Goal: Task Accomplishment & Management: Manage account settings

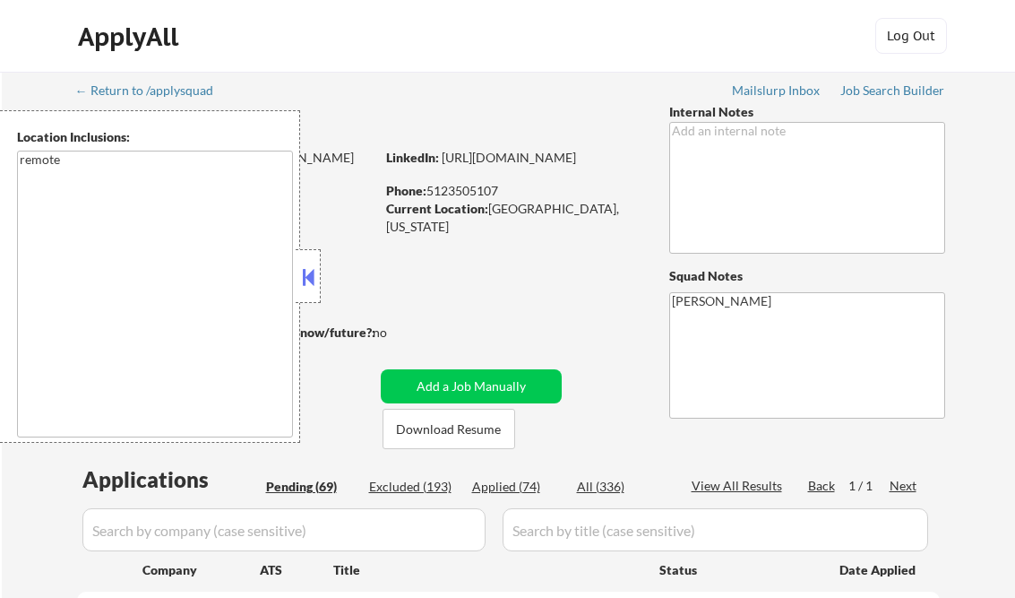
select select ""pending""
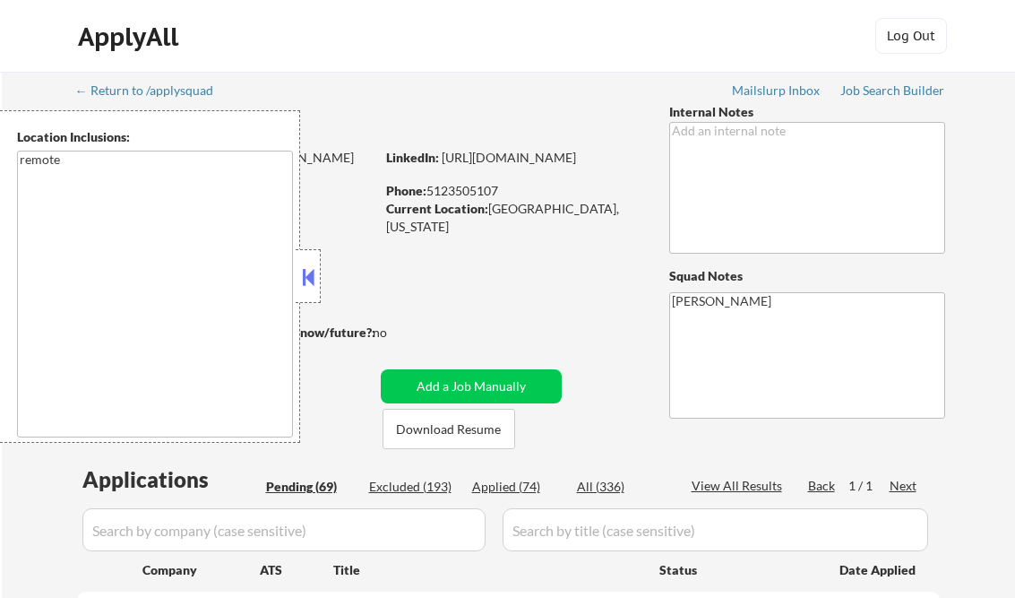
select select ""pending""
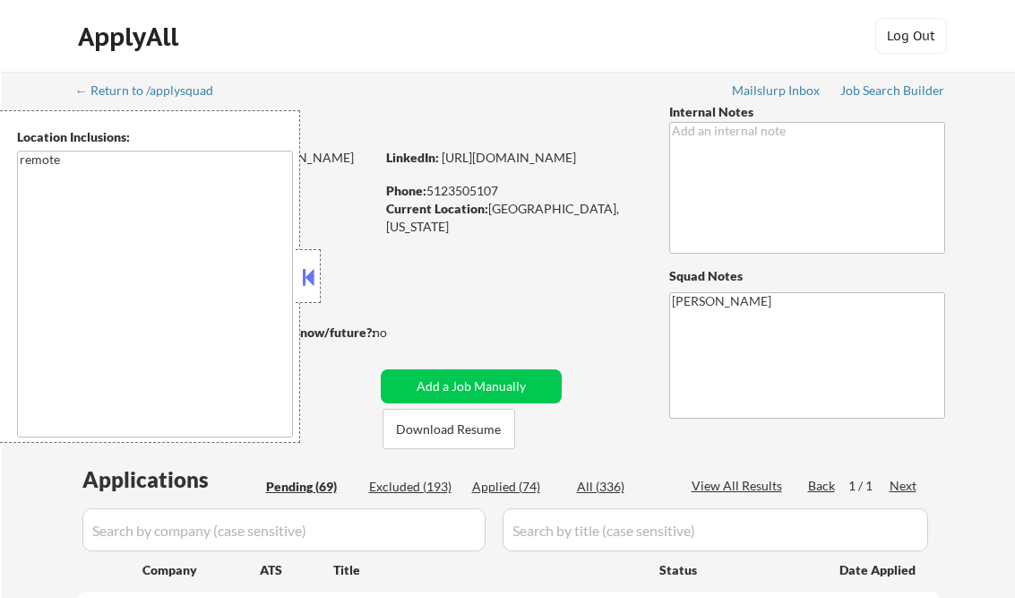
select select ""pending""
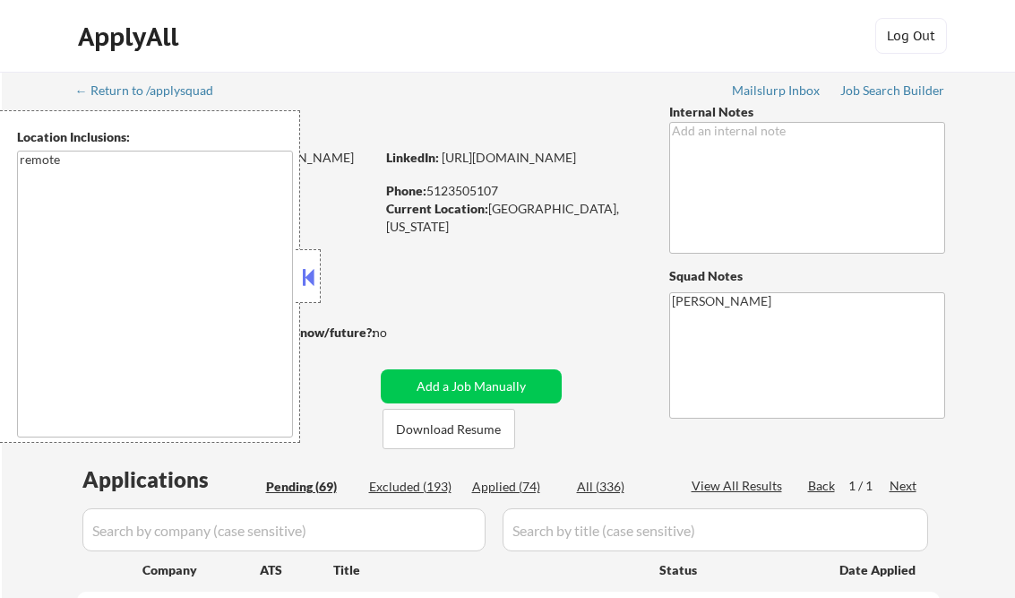
select select ""pending""
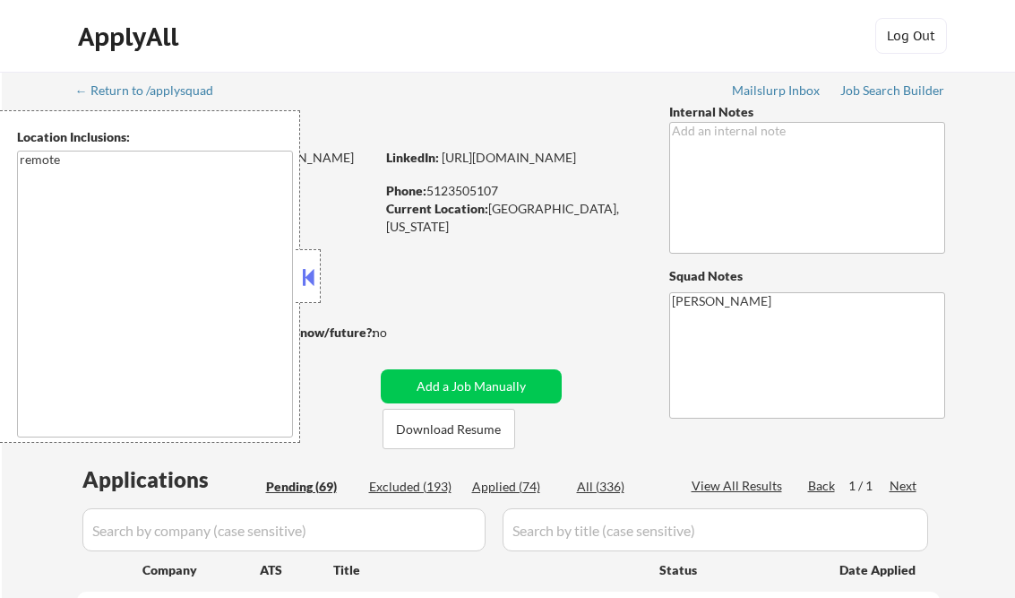
select select ""pending""
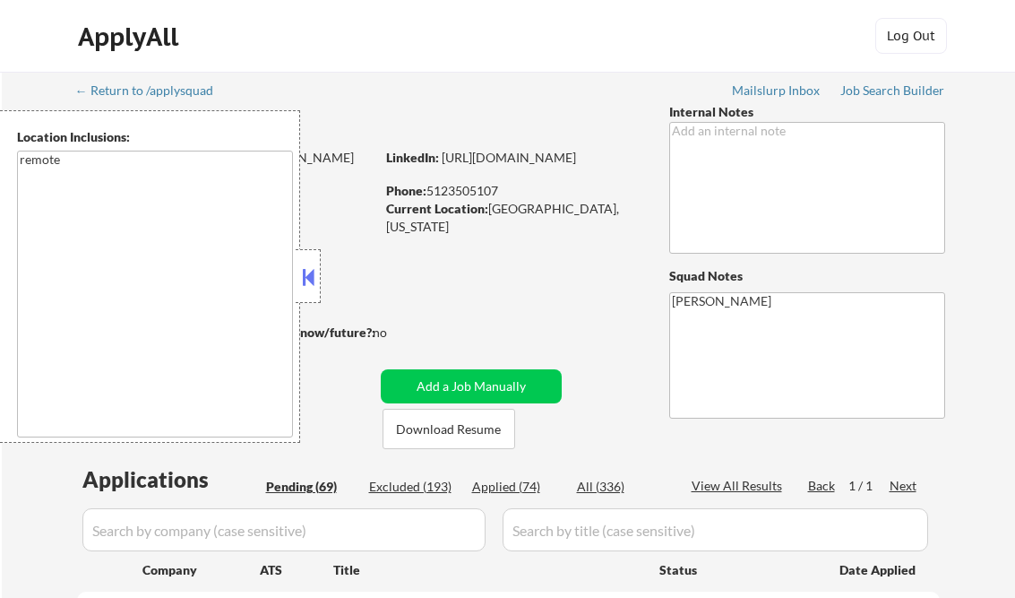
select select ""pending""
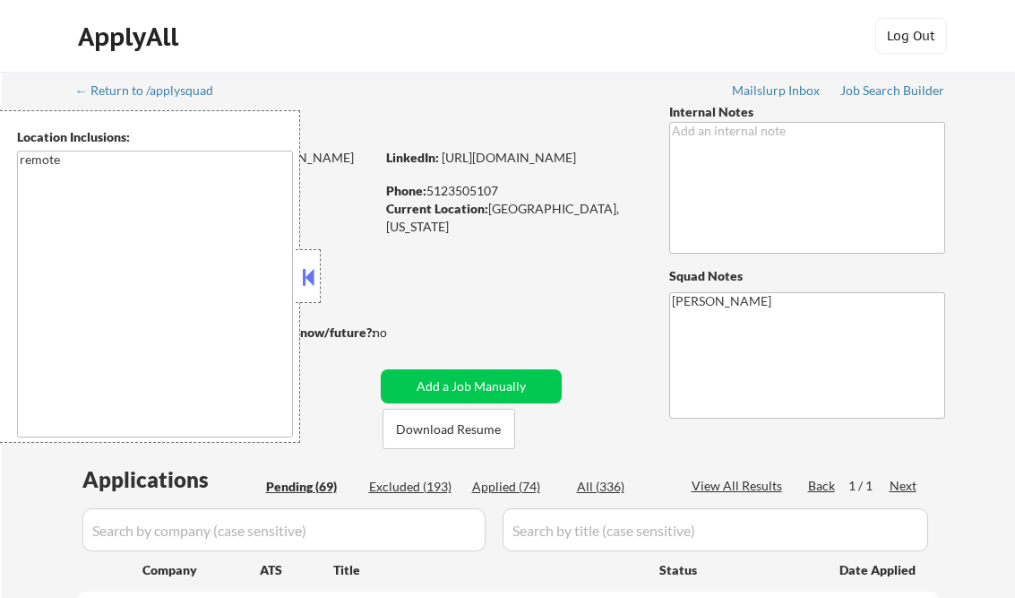
select select ""pending""
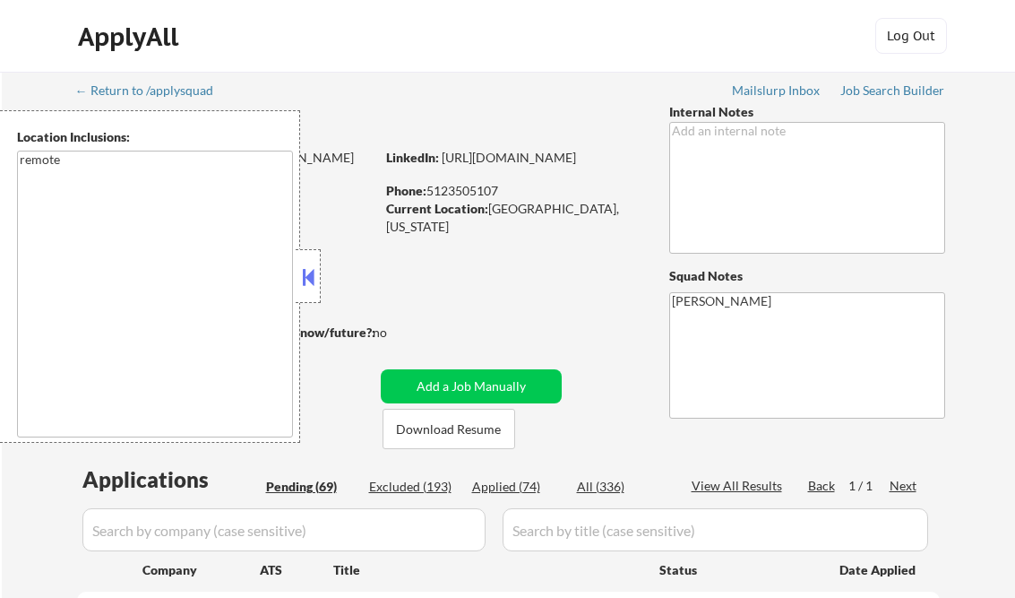
select select ""pending""
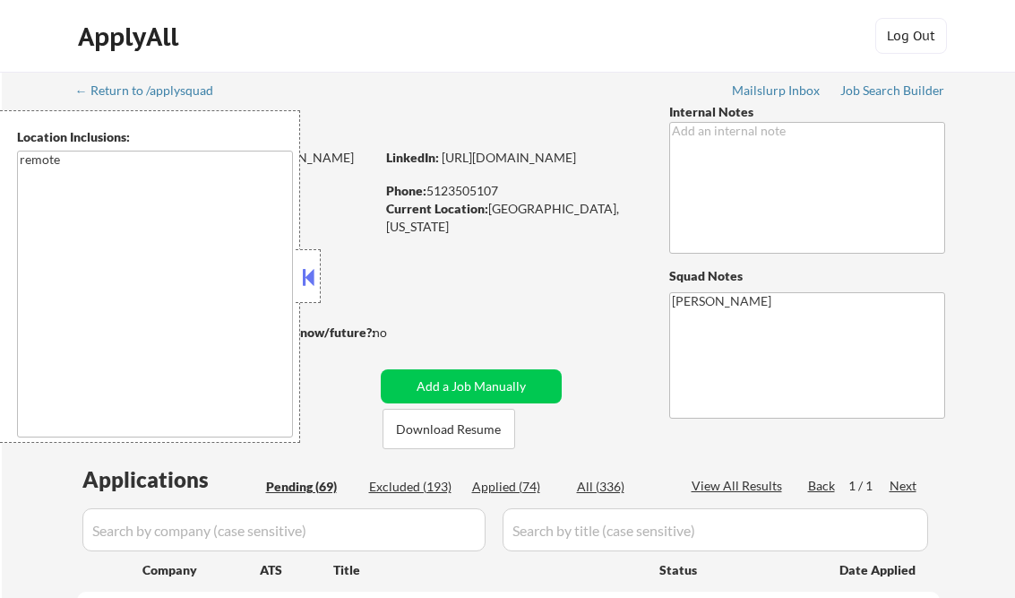
select select ""pending""
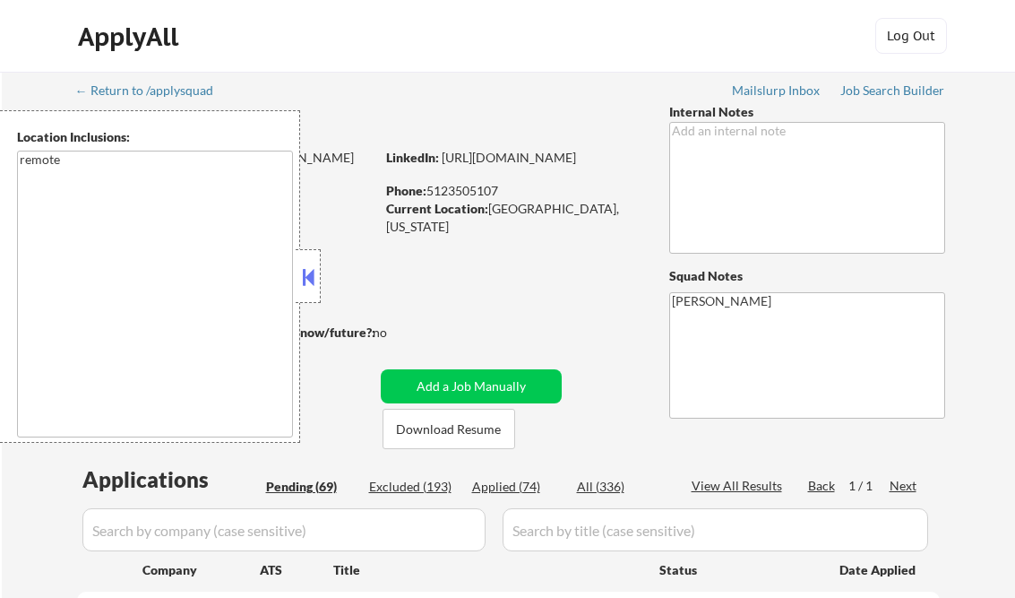
select select ""pending""
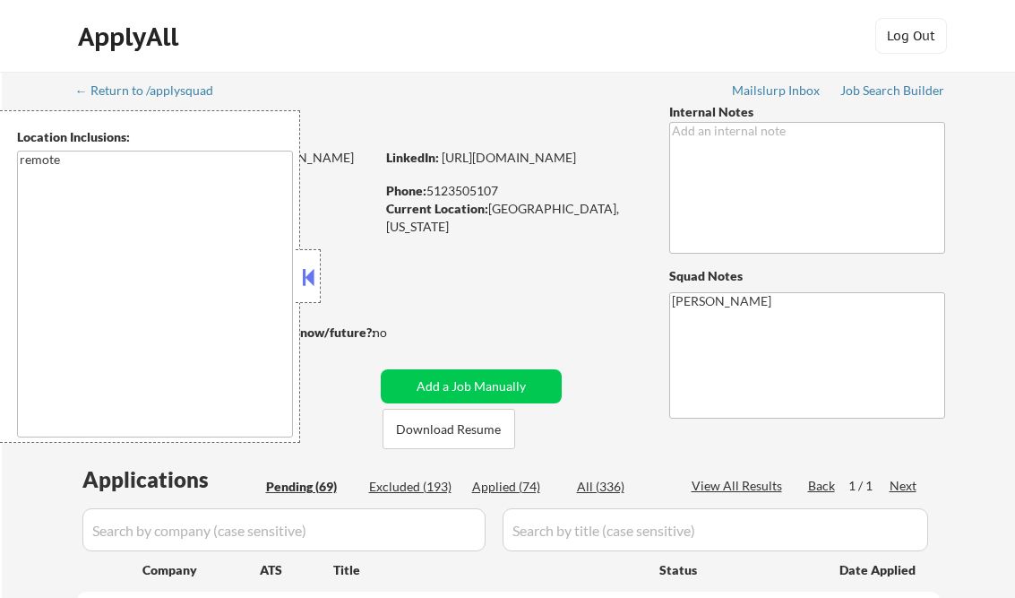
select select ""pending""
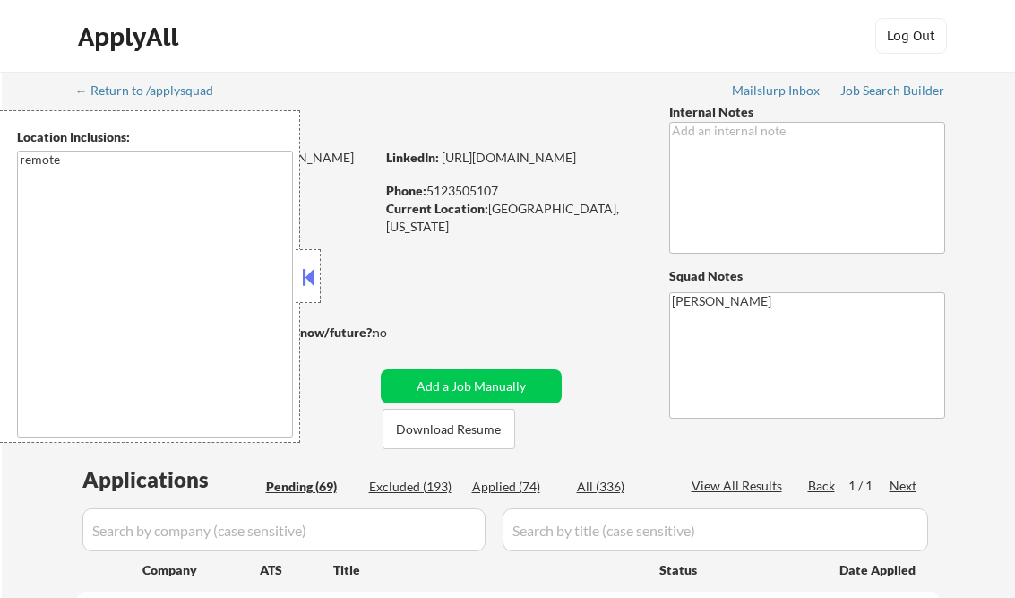
select select ""pending""
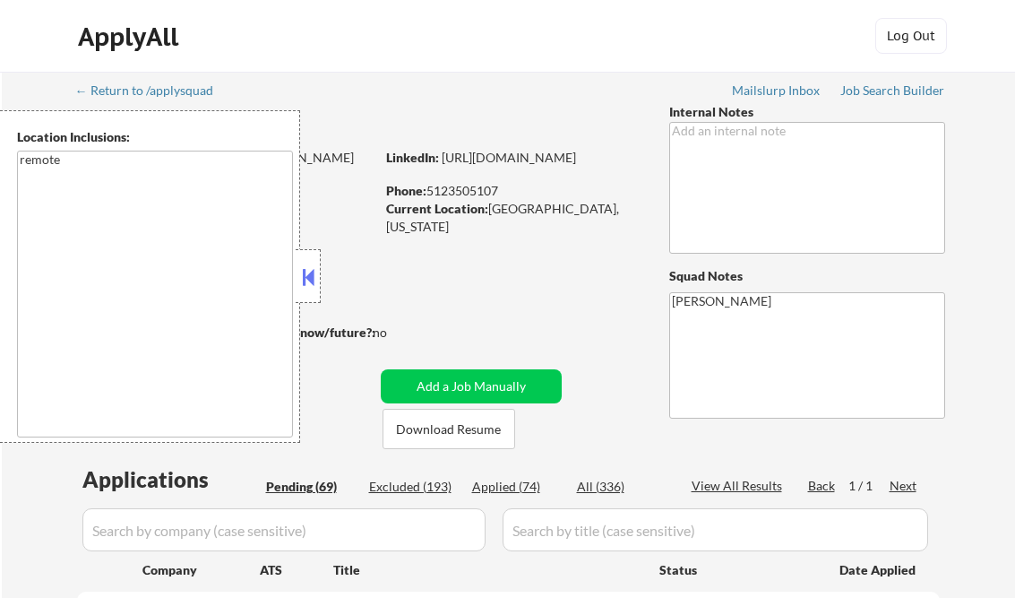
select select ""pending""
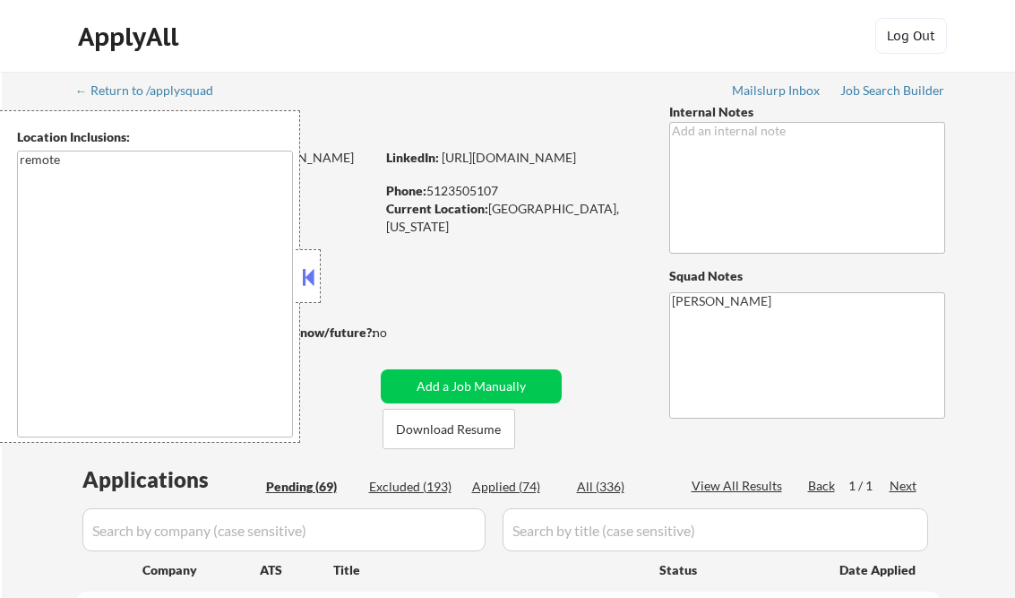
select select ""pending""
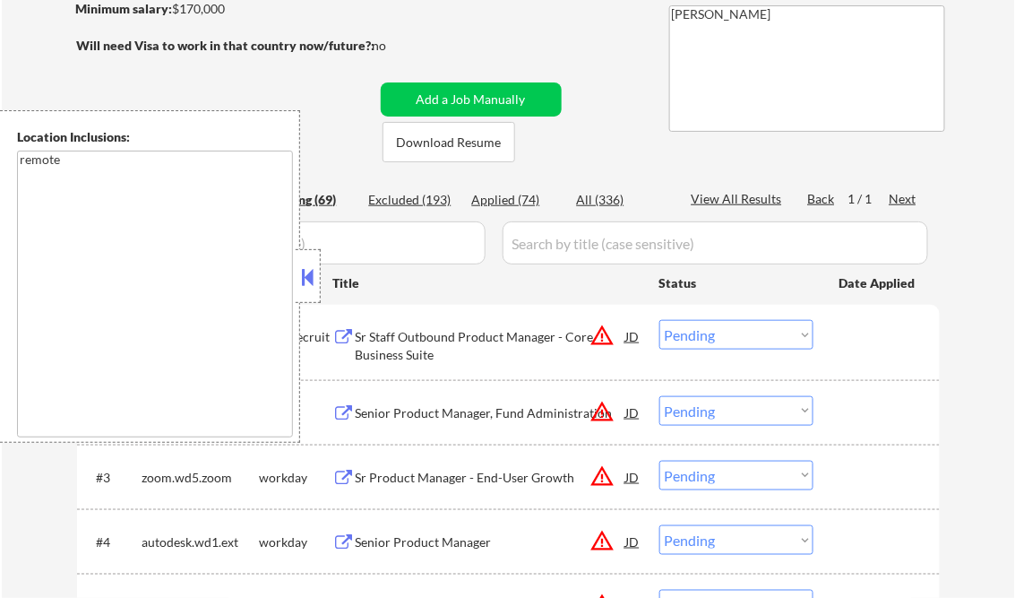
click at [311, 271] on button at bounding box center [308, 276] width 20 height 27
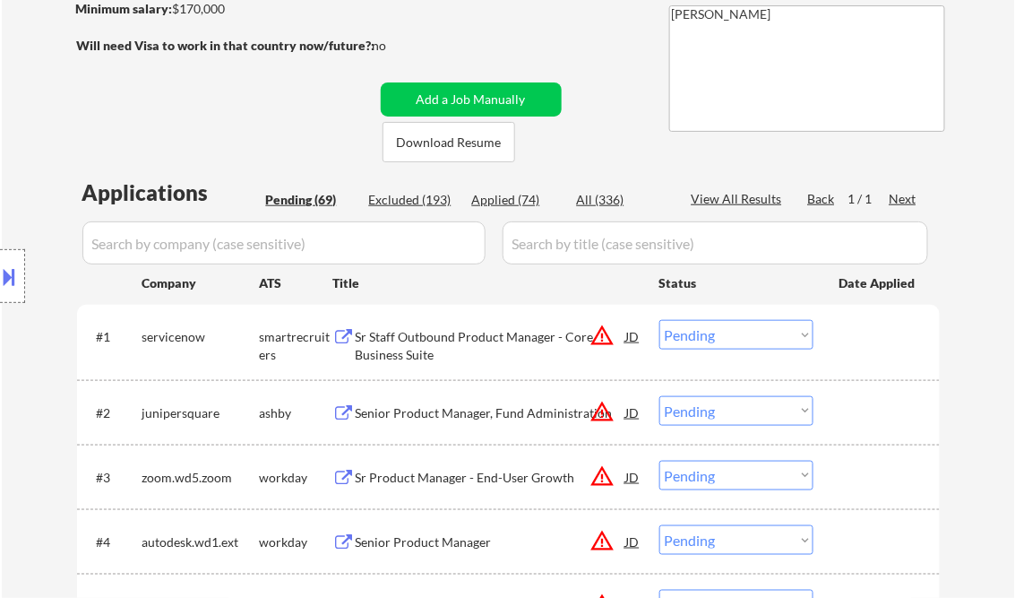
click at [710, 341] on select "Choose an option... Pending Applied Excluded (Questions) Excluded (Expired) Exc…" at bounding box center [736, 335] width 154 height 30
click at [659, 320] on select "Choose an option... Pending Applied Excluded (Questions) Excluded (Expired) Exc…" at bounding box center [736, 335] width 154 height 30
click at [435, 347] on div "Sr Staff Outbound Product Manager - Core Business Suite" at bounding box center [491, 341] width 271 height 43
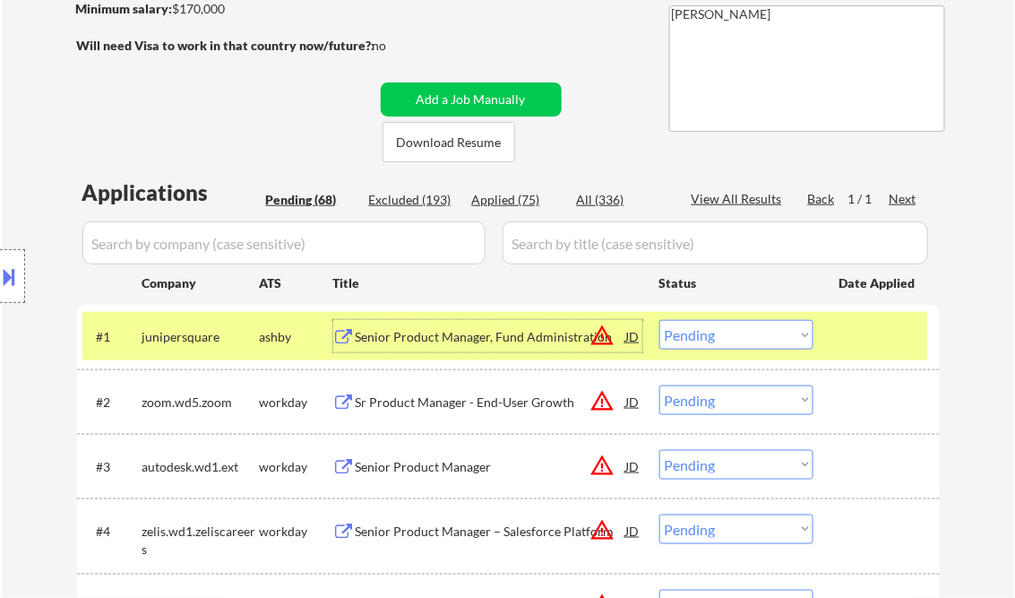
drag, startPoint x: 717, startPoint y: 334, endPoint x: 724, endPoint y: 348, distance: 15.2
click at [717, 334] on select "Choose an option... Pending Applied Excluded (Questions) Excluded (Expired) Exc…" at bounding box center [736, 335] width 154 height 30
click at [659, 320] on select "Choose an option... Pending Applied Excluded (Questions) Excluded (Expired) Exc…" at bounding box center [736, 335] width 154 height 30
select select ""pending""
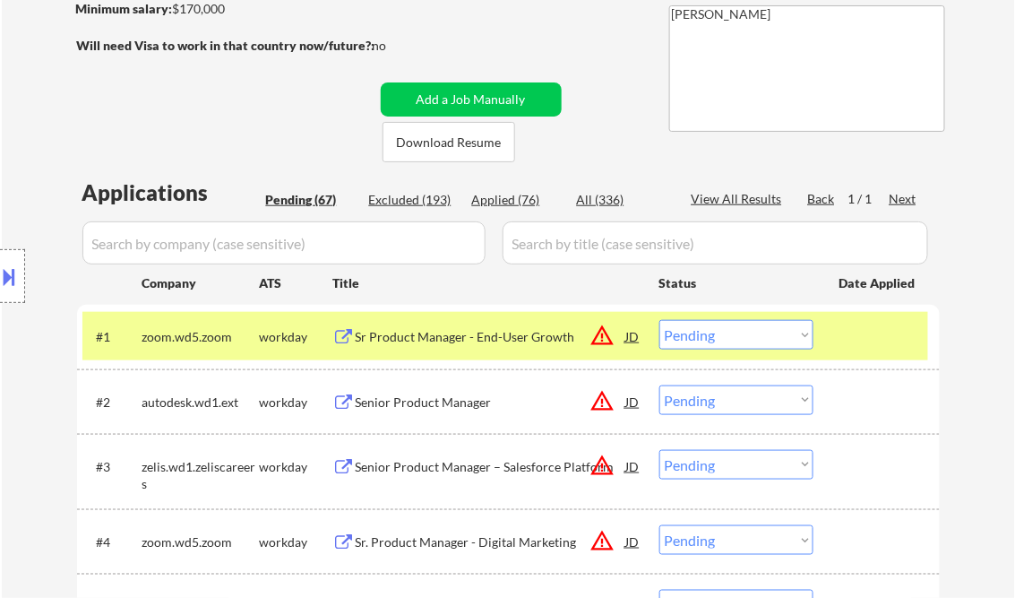
click at [446, 333] on div "Sr Product Manager - End-User Growth" at bounding box center [491, 337] width 271 height 18
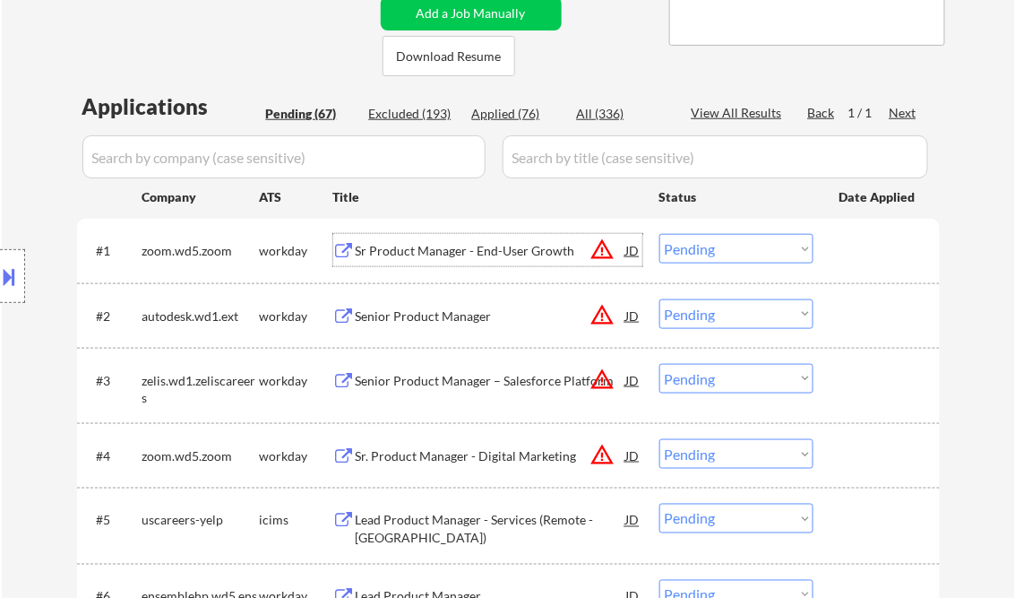
scroll to position [430, 0]
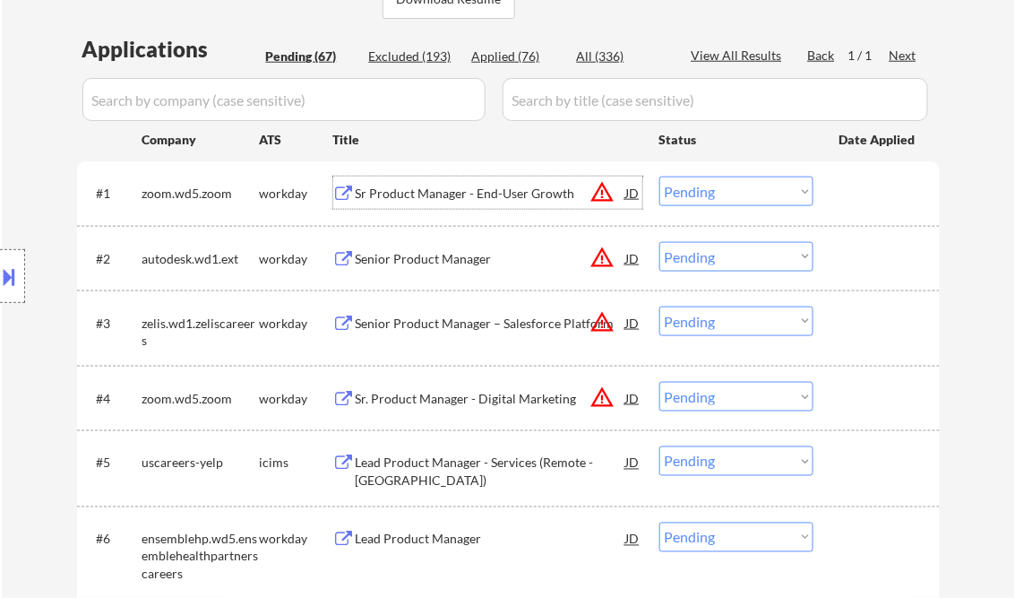
click at [409, 260] on div "Senior Product Manager" at bounding box center [491, 259] width 271 height 18
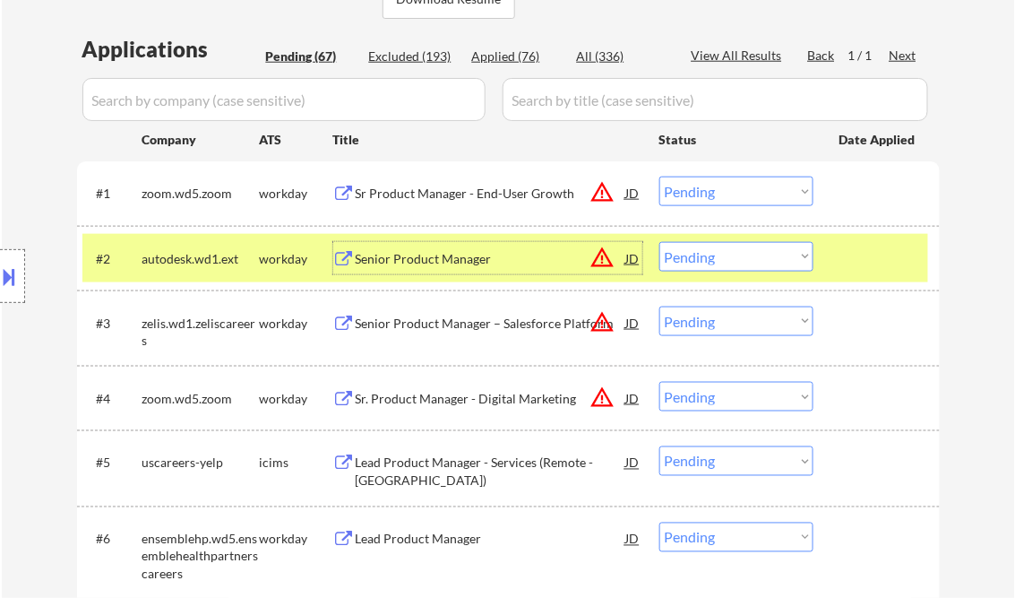
click at [693, 258] on select "Choose an option... Pending Applied Excluded (Questions) Excluded (Expired) Exc…" at bounding box center [736, 257] width 154 height 30
click at [659, 242] on select "Choose an option... Pending Applied Excluded (Questions) Excluded (Expired) Exc…" at bounding box center [736, 257] width 154 height 30
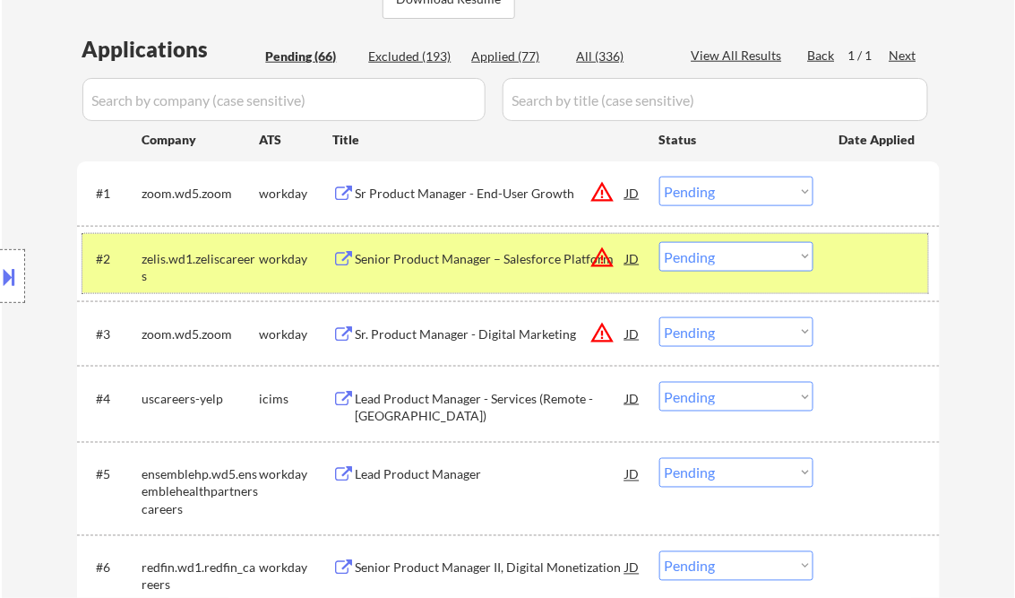
click at [898, 260] on div at bounding box center [879, 258] width 79 height 32
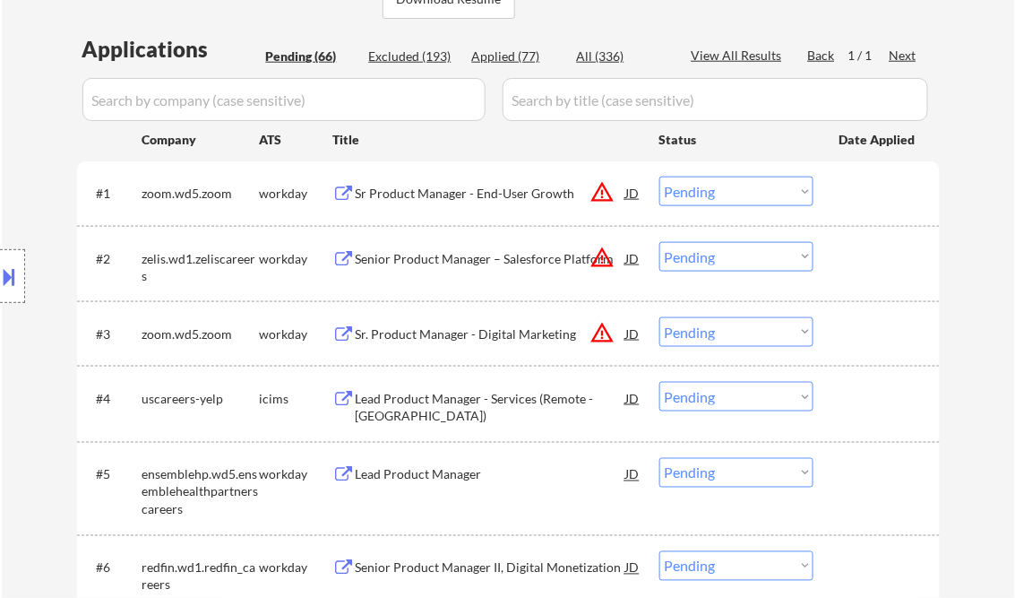
click at [533, 258] on div "Senior Product Manager – Salesforce Platform" at bounding box center [491, 259] width 271 height 18
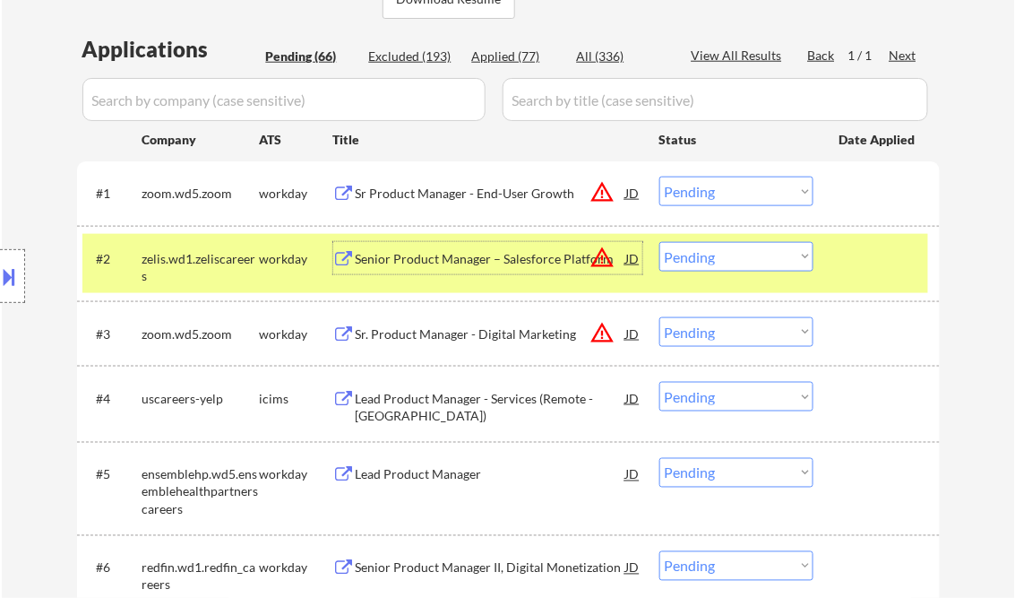
click at [714, 262] on select "Choose an option... Pending Applied Excluded (Questions) Excluded (Expired) Exc…" at bounding box center [736, 257] width 154 height 30
click at [659, 242] on select "Choose an option... Pending Applied Excluded (Questions) Excluded (Expired) Exc…" at bounding box center [736, 257] width 154 height 30
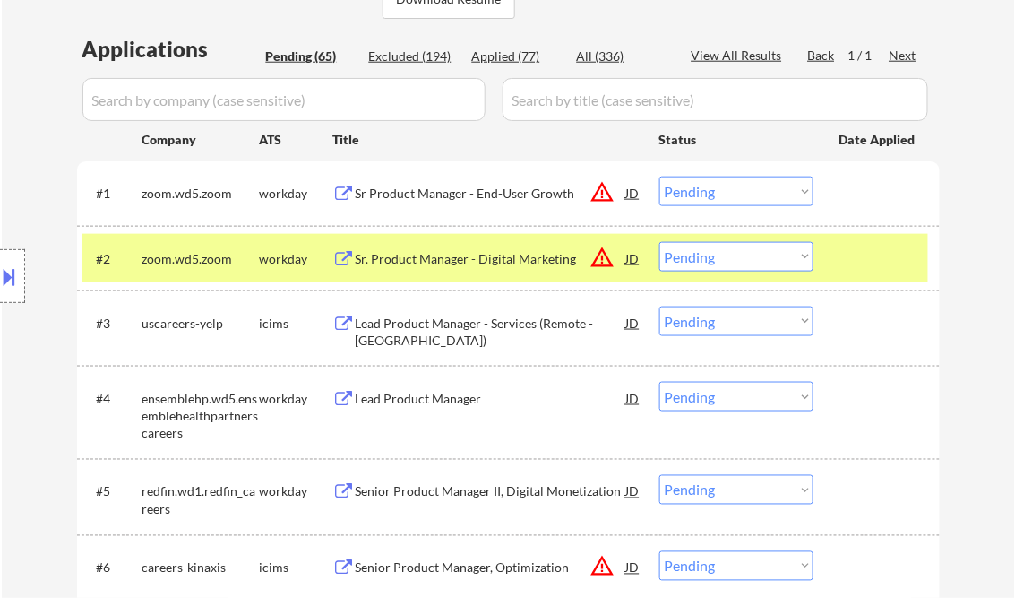
click at [452, 258] on div "Sr. Product Manager - Digital Marketing" at bounding box center [491, 259] width 271 height 18
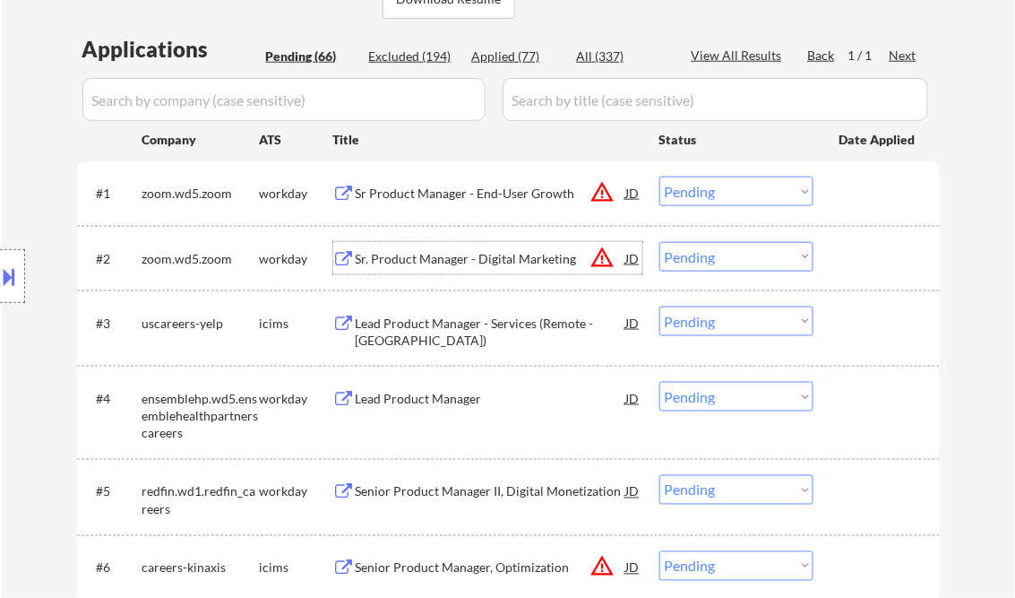
click at [713, 250] on select "Choose an option... Pending Applied Excluded (Questions) Excluded (Expired) Exc…" at bounding box center [736, 257] width 154 height 30
click at [659, 242] on select "Choose an option... Pending Applied Excluded (Questions) Excluded (Expired) Exc…" at bounding box center [736, 257] width 154 height 30
select select ""pending""
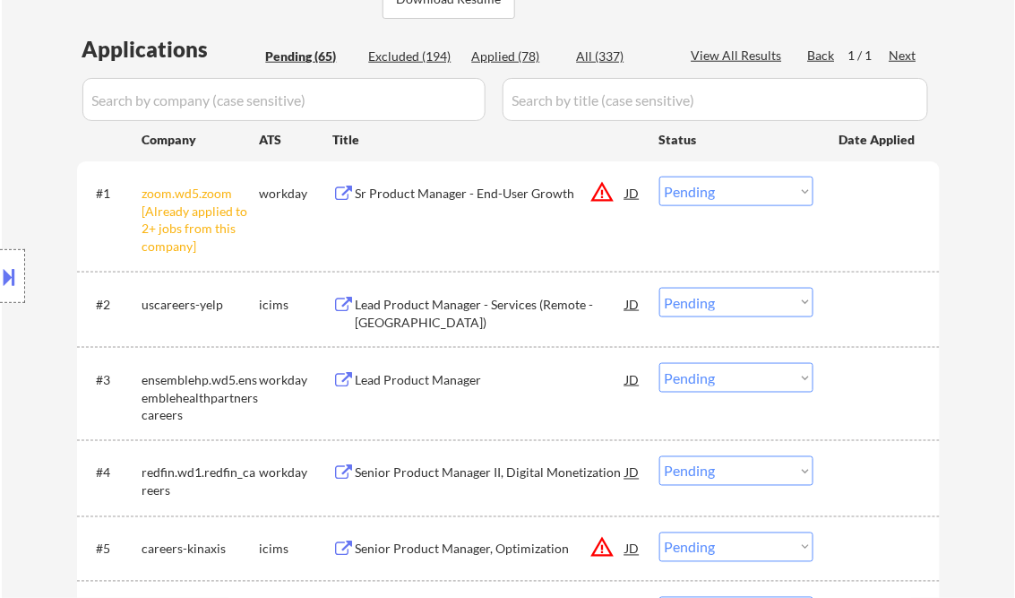
drag, startPoint x: 730, startPoint y: 190, endPoint x: 824, endPoint y: 374, distance: 206.4
click at [730, 190] on select "Choose an option... Pending Applied Excluded (Questions) Excluded (Expired) Exc…" at bounding box center [736, 192] width 154 height 30
click at [659, 177] on select "Choose an option... Pending Applied Excluded (Questions) Excluded (Expired) Exc…" at bounding box center [736, 192] width 154 height 30
select select ""pending""
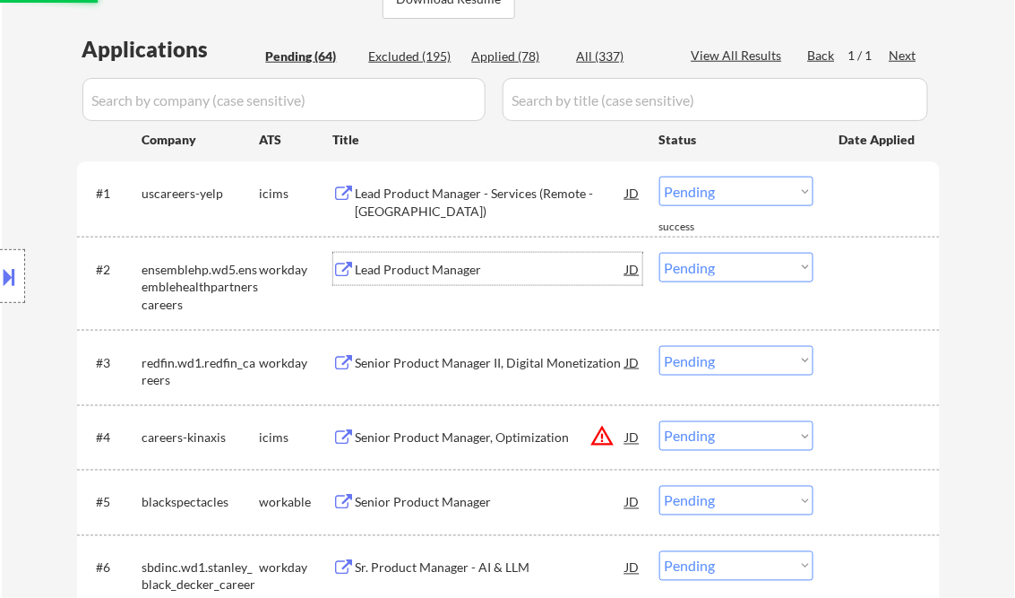
click at [425, 269] on div "Lead Product Manager" at bounding box center [491, 270] width 271 height 18
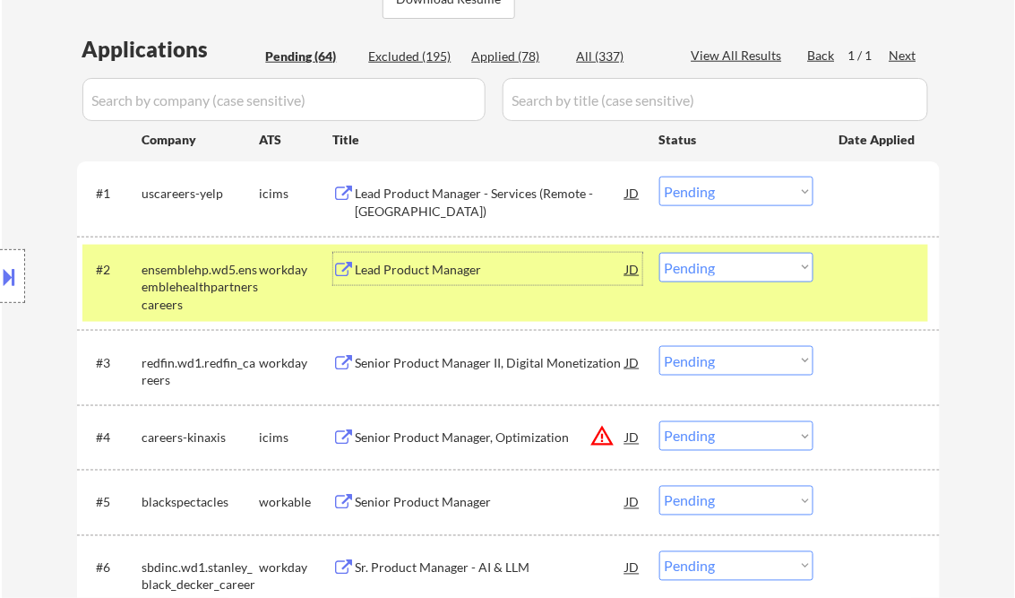
click at [399, 274] on div "Lead Product Manager" at bounding box center [491, 270] width 271 height 18
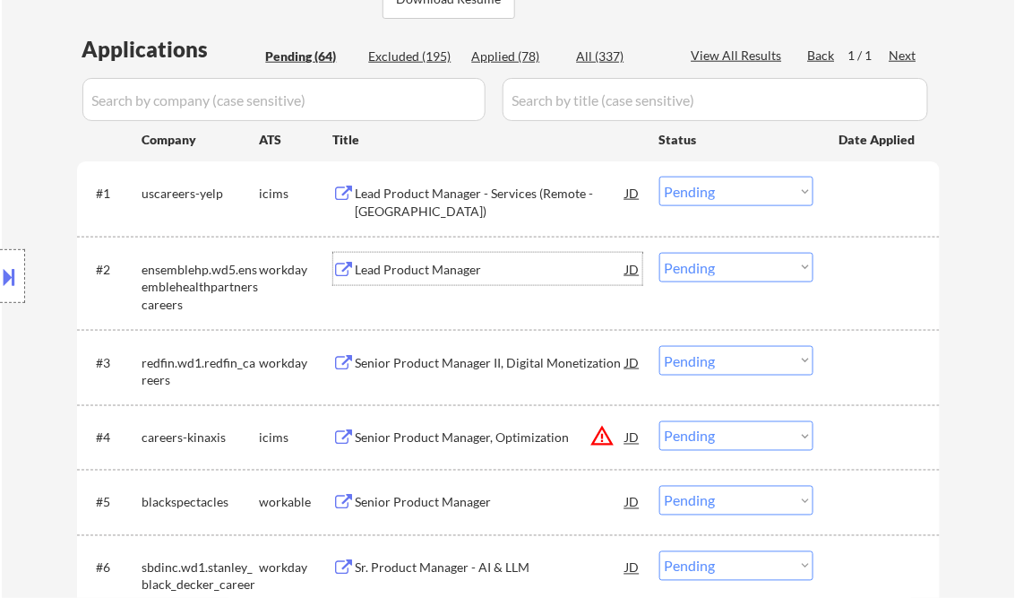
click at [715, 271] on select "Choose an option... Pending Applied Excluded (Questions) Excluded (Expired) Exc…" at bounding box center [736, 268] width 154 height 30
click at [659, 253] on select "Choose an option... Pending Applied Excluded (Questions) Excluded (Expired) Exc…" at bounding box center [736, 268] width 154 height 30
select select ""pending""
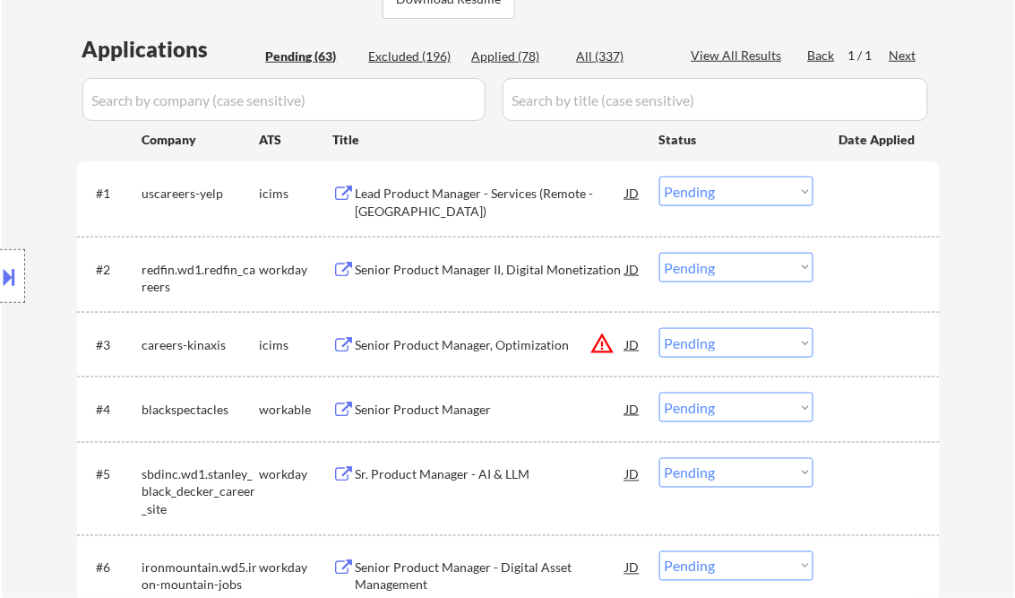
click at [416, 410] on div "Senior Product Manager" at bounding box center [491, 409] width 271 height 18
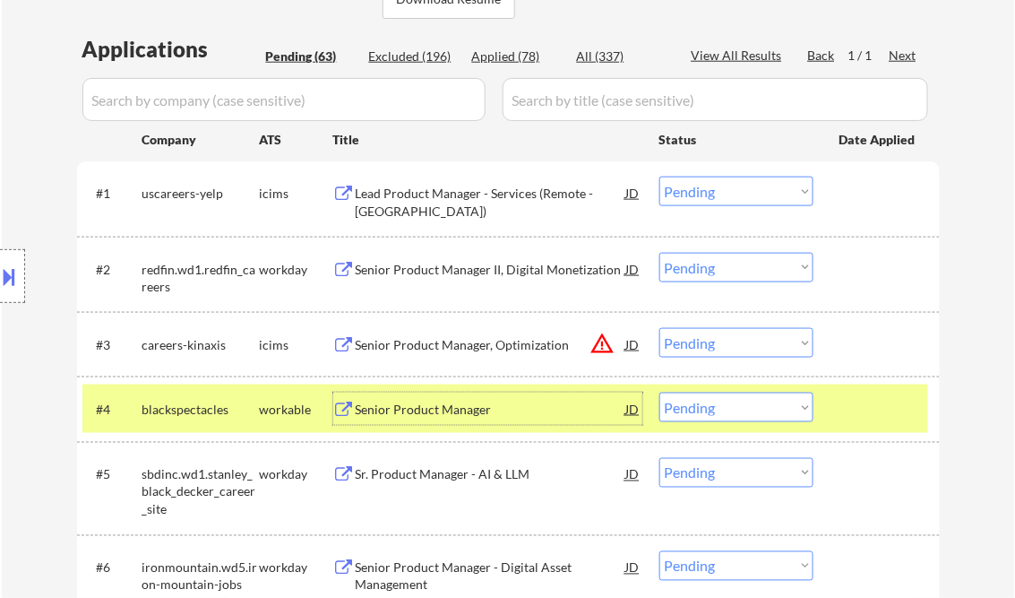
drag, startPoint x: 744, startPoint y: 406, endPoint x: 768, endPoint y: 417, distance: 26.5
click at [744, 406] on select "Choose an option... Pending Applied Excluded (Questions) Excluded (Expired) Exc…" at bounding box center [736, 407] width 154 height 30
click at [659, 392] on select "Choose an option... Pending Applied Excluded (Questions) Excluded (Expired) Exc…" at bounding box center [736, 407] width 154 height 30
select select ""pending""
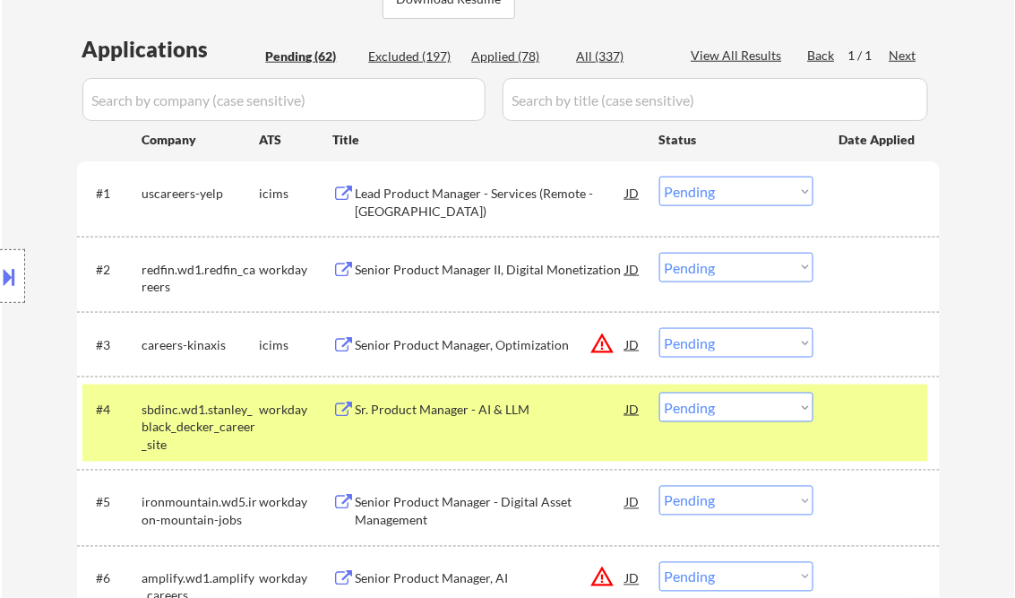
click at [50, 152] on div "Location Inclusions: remote" at bounding box center [160, 276] width 321 height 332
click at [462, 273] on div "Senior Product Manager II, Digital Monetization" at bounding box center [491, 270] width 271 height 18
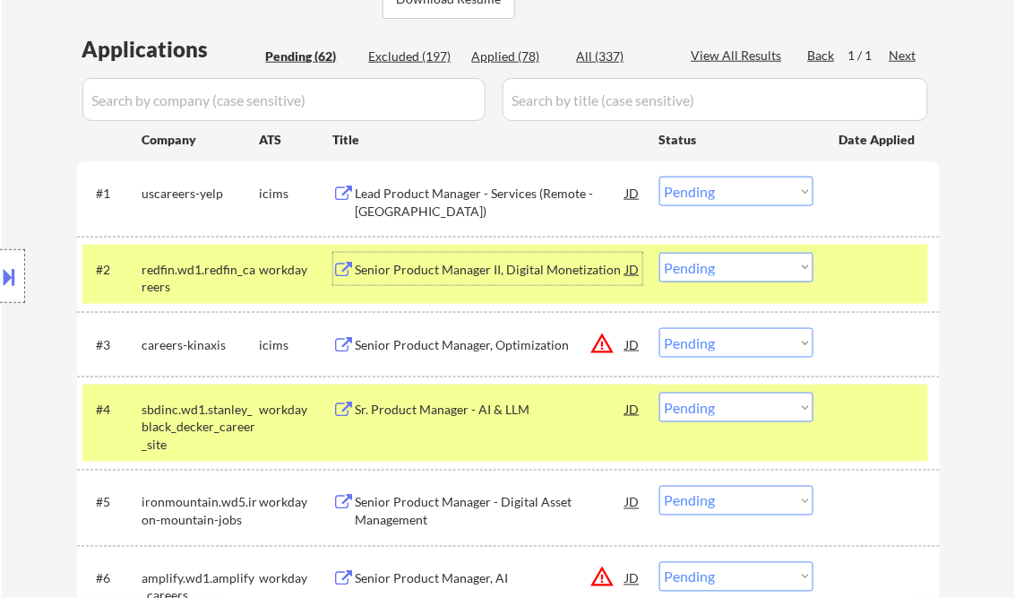
click at [728, 276] on select "Choose an option... Pending Applied Excluded (Questions) Excluded (Expired) Exc…" at bounding box center [736, 268] width 154 height 30
click at [659, 253] on select "Choose an option... Pending Applied Excluded (Questions) Excluded (Expired) Exc…" at bounding box center [736, 268] width 154 height 30
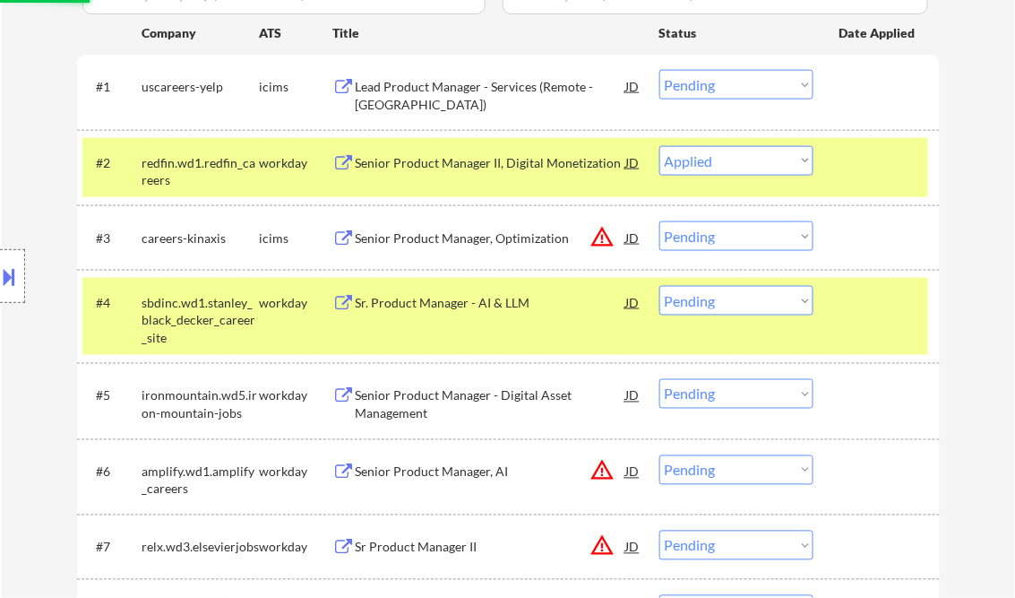
scroll to position [573, 0]
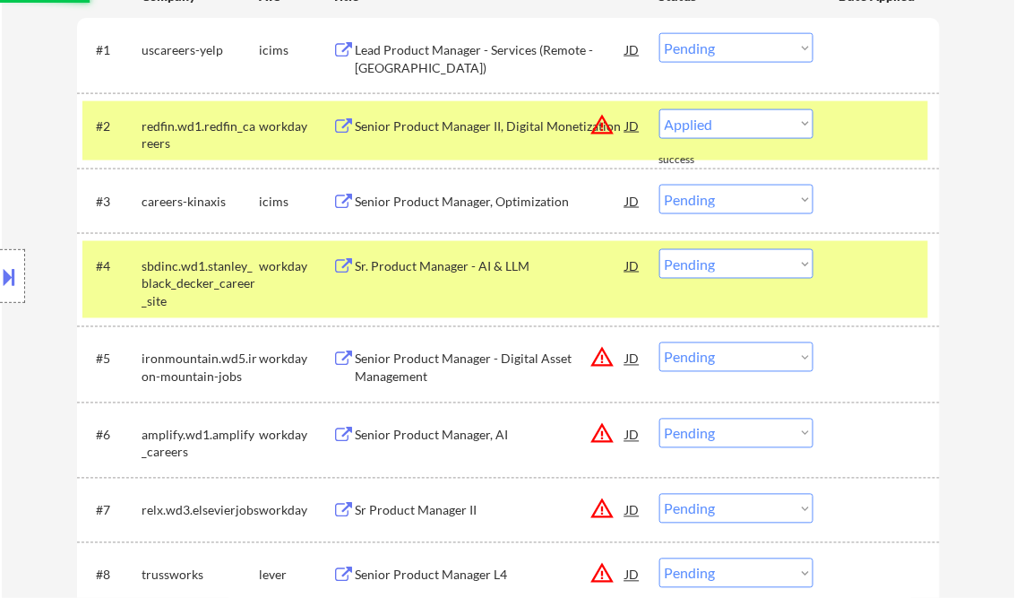
select select ""pending""
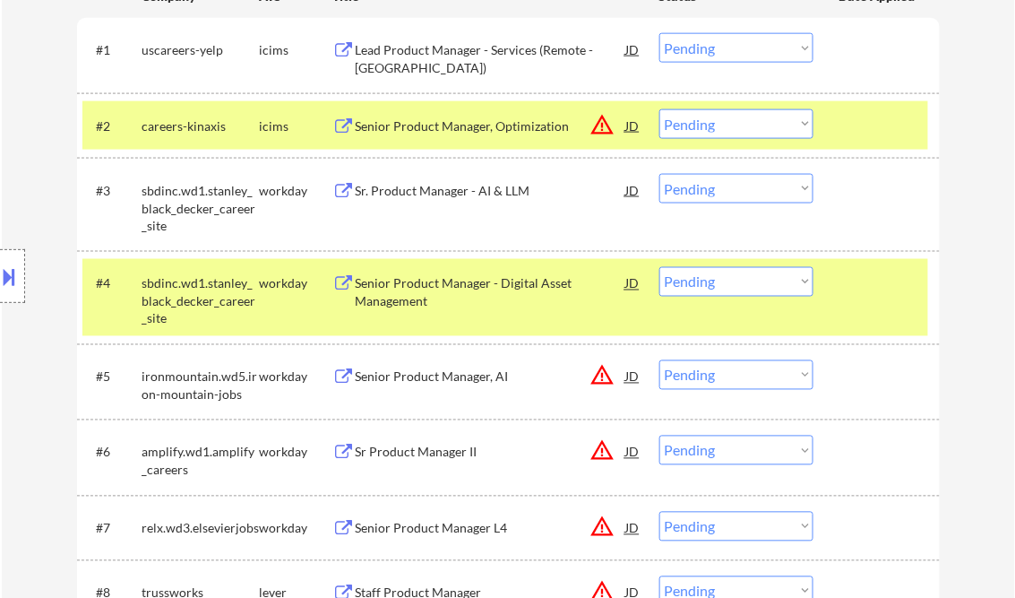
click at [459, 200] on div "Sr. Product Manager - AI & LLM" at bounding box center [491, 190] width 271 height 32
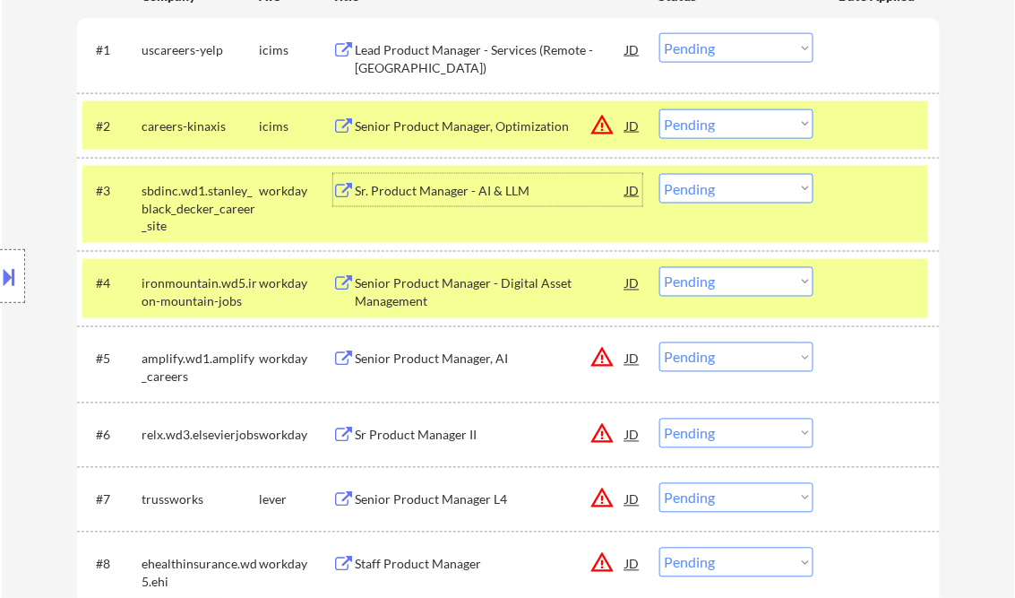
click at [854, 124] on div at bounding box center [879, 125] width 79 height 32
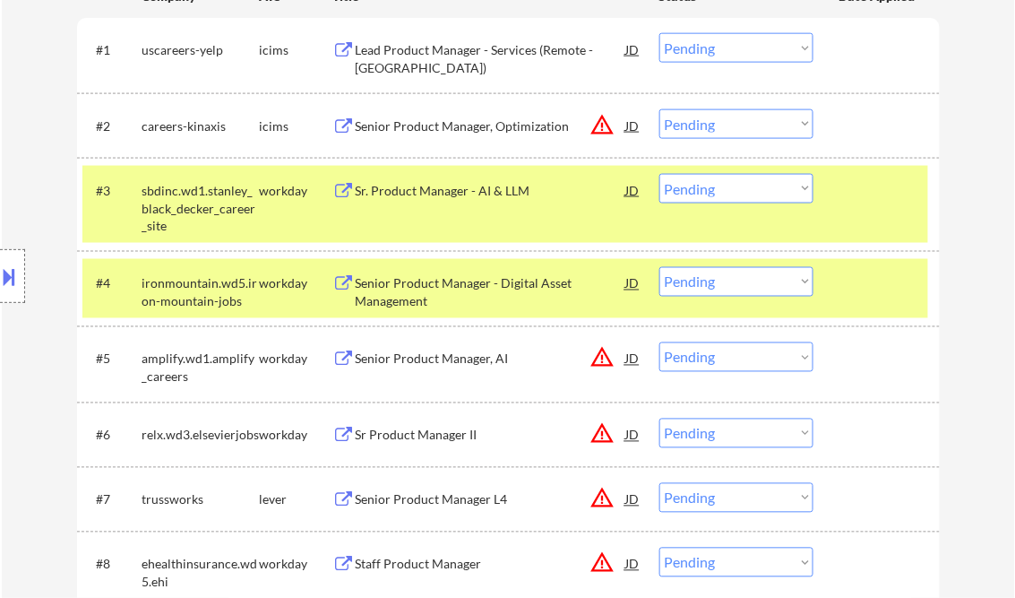
click at [869, 303] on div "#4 ironmountain.wd5.iron-mountain-jobs workday Senior Product Manager - Digital…" at bounding box center [505, 288] width 846 height 59
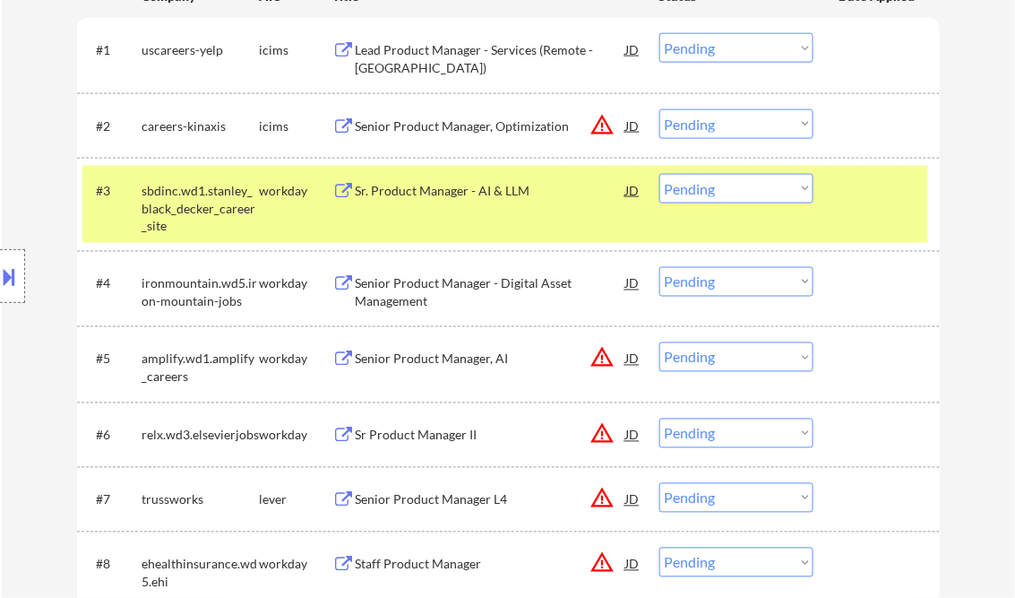
click at [871, 221] on div "#3 sbdinc.wd1.stanley_black_decker_career_site workday Sr. Product Manager - AI…" at bounding box center [505, 204] width 846 height 77
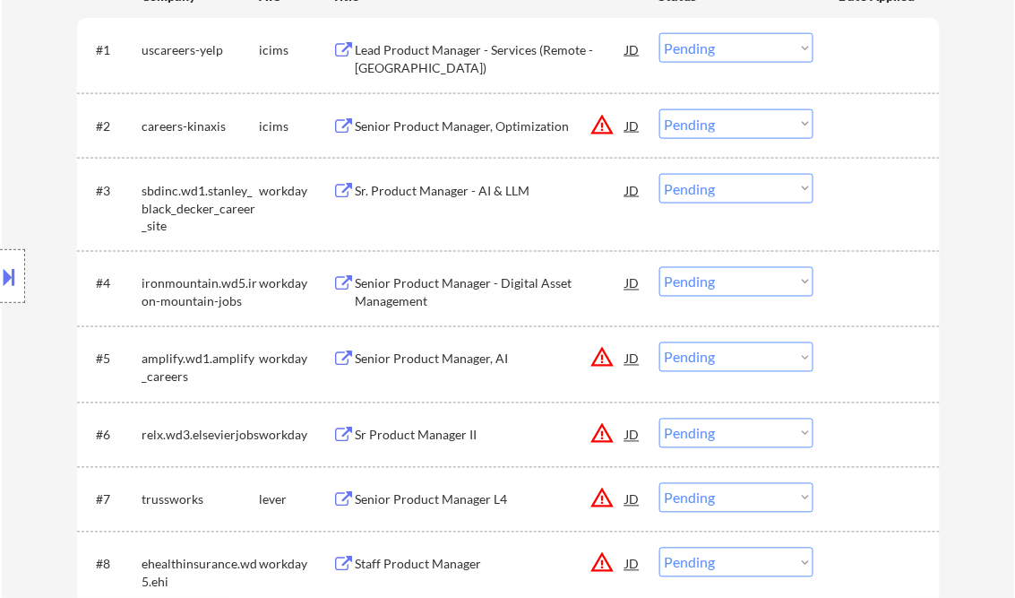
click at [745, 194] on select "Choose an option... Pending Applied Excluded (Questions) Excluded (Expired) Exc…" at bounding box center [736, 189] width 154 height 30
click at [659, 174] on select "Choose an option... Pending Applied Excluded (Questions) Excluded (Expired) Exc…" at bounding box center [736, 189] width 154 height 30
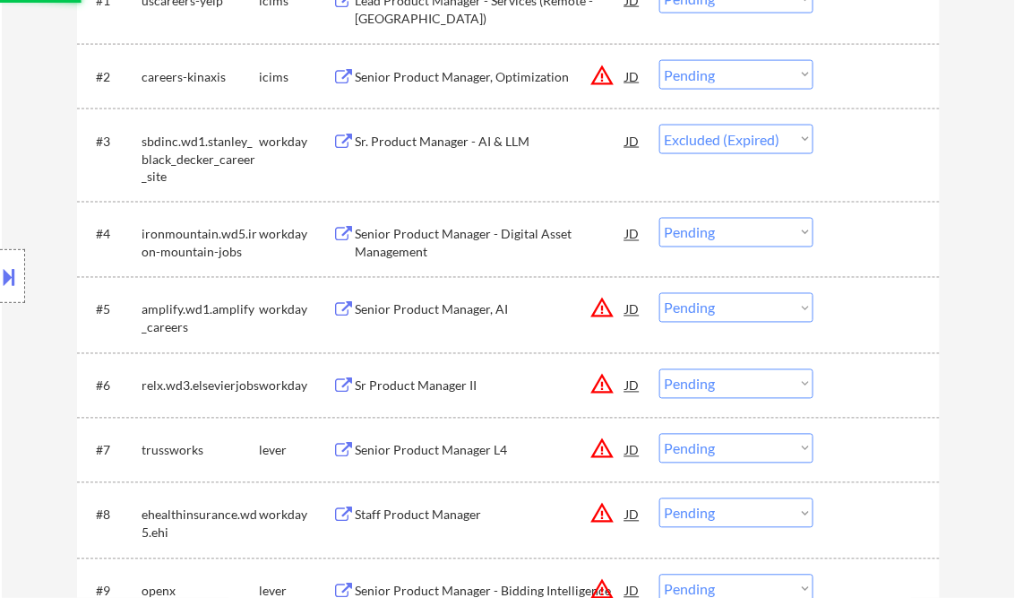
scroll to position [645, 0]
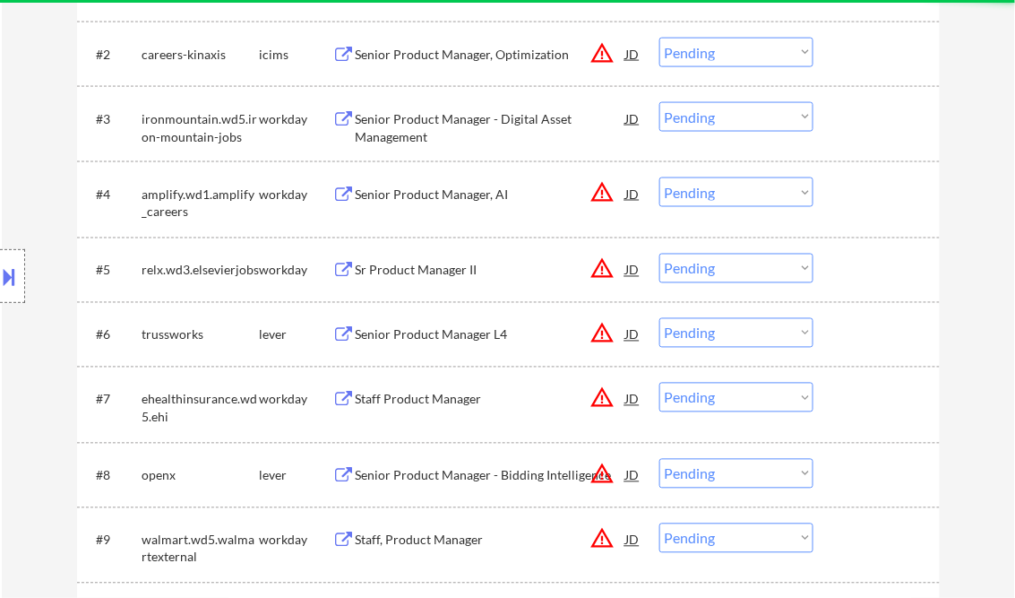
click at [462, 136] on div "Senior Product Manager - Digital Asset Management" at bounding box center [491, 127] width 271 height 35
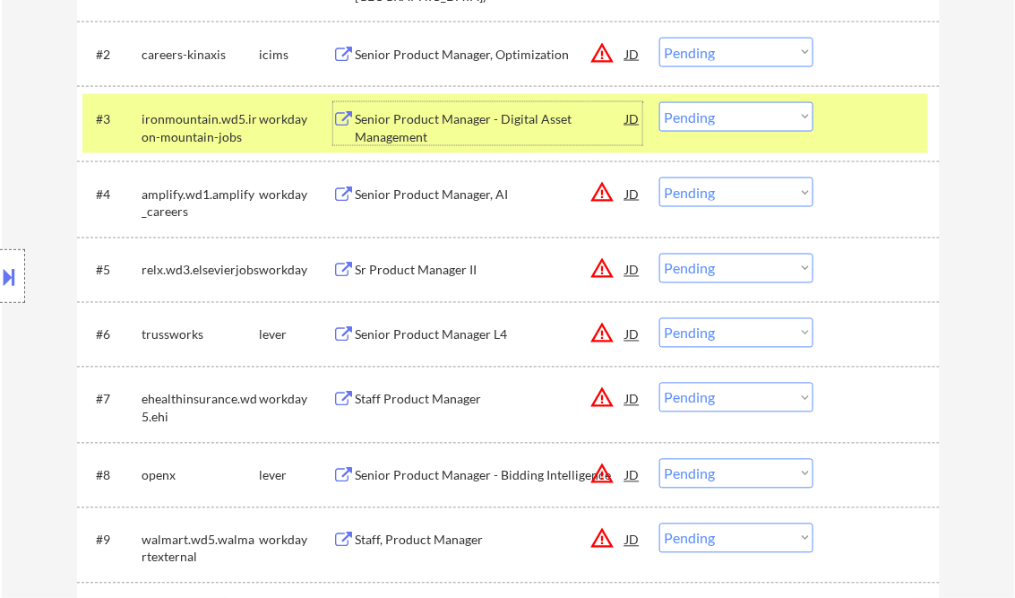
drag, startPoint x: 707, startPoint y: 109, endPoint x: 719, endPoint y: 129, distance: 22.9
click at [707, 109] on select "Choose an option... Pending Applied Excluded (Questions) Excluded (Expired) Exc…" at bounding box center [736, 117] width 154 height 30
click at [659, 102] on select "Choose an option... Pending Applied Excluded (Questions) Excluded (Expired) Exc…" at bounding box center [736, 117] width 154 height 30
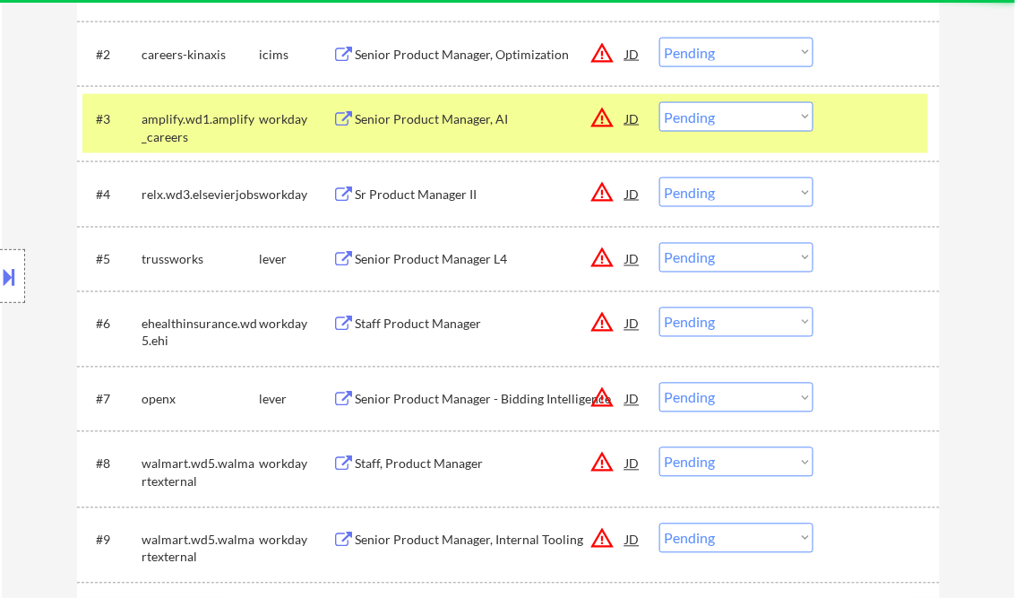
click at [439, 117] on div "Senior Product Manager, AI" at bounding box center [491, 119] width 271 height 18
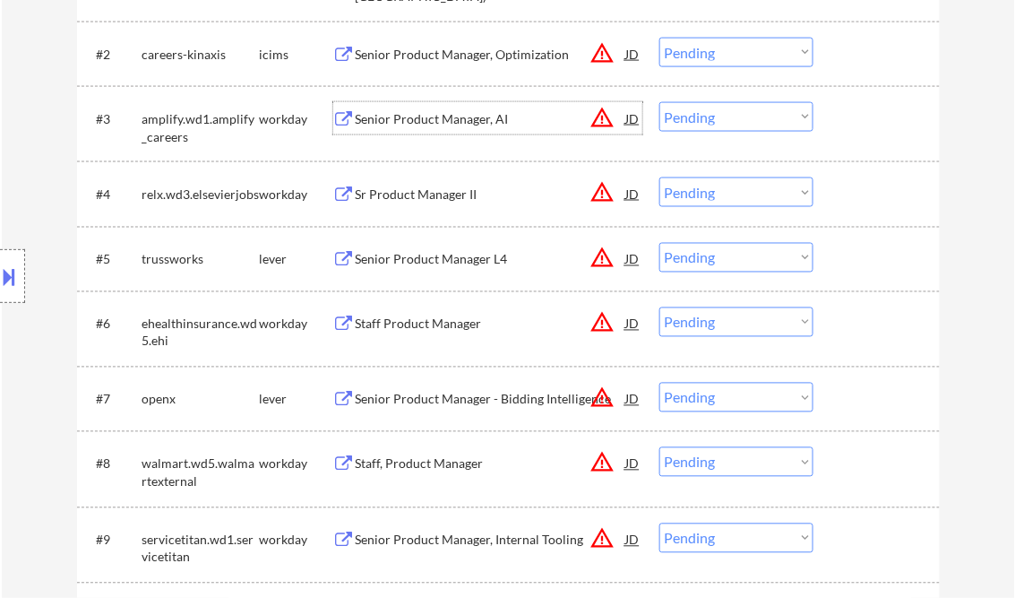
click at [718, 120] on select "Choose an option... Pending Applied Excluded (Questions) Excluded (Expired) Exc…" at bounding box center [736, 117] width 154 height 30
click at [659, 102] on select "Choose an option... Pending Applied Excluded (Questions) Excluded (Expired) Exc…" at bounding box center [736, 117] width 154 height 30
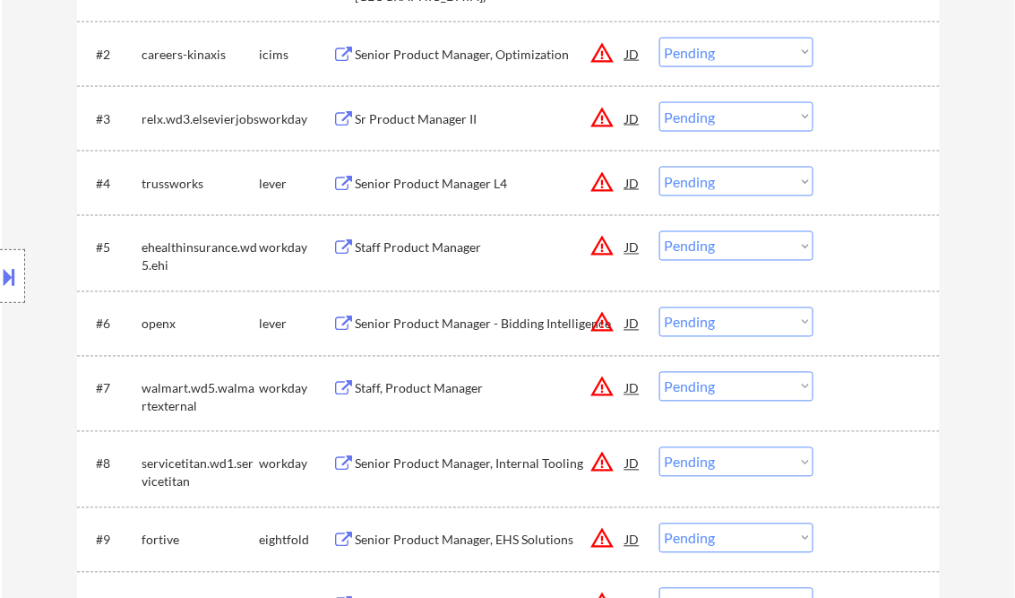
click at [420, 128] on div "Sr Product Manager II" at bounding box center [491, 118] width 271 height 32
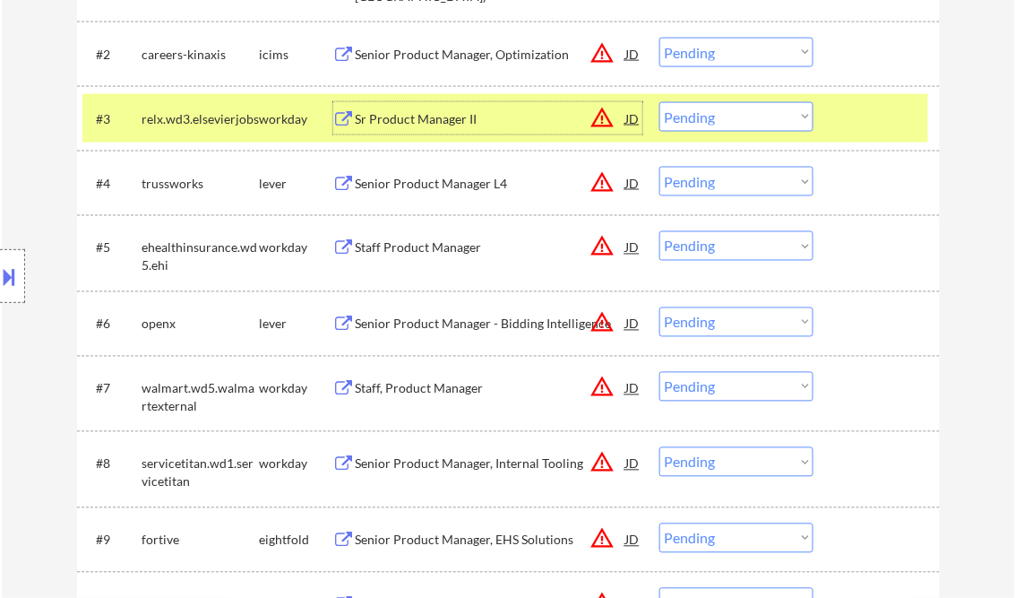
click at [7, 278] on button at bounding box center [10, 277] width 20 height 30
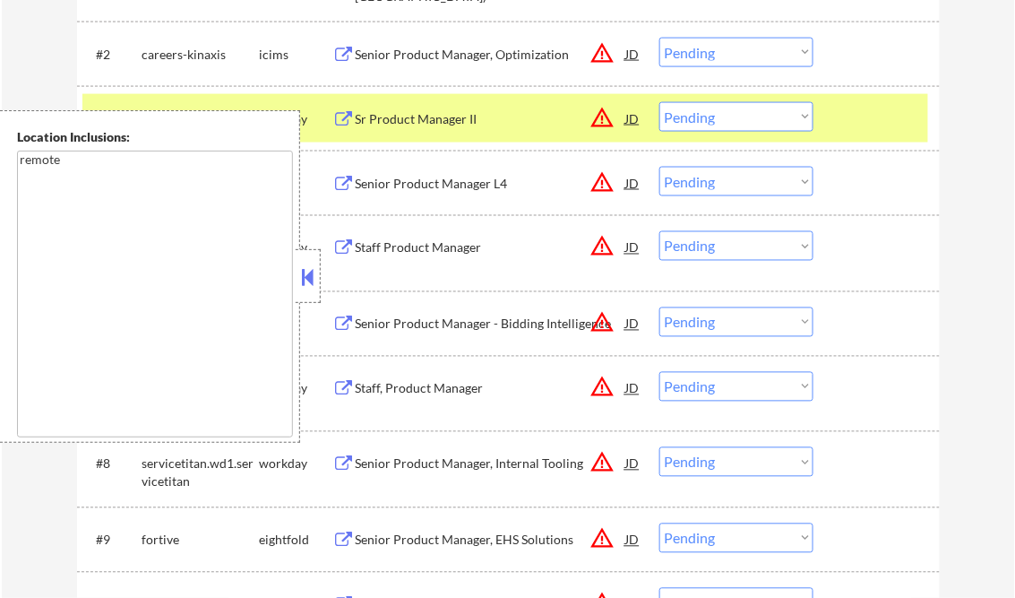
click at [305, 271] on button at bounding box center [308, 276] width 20 height 27
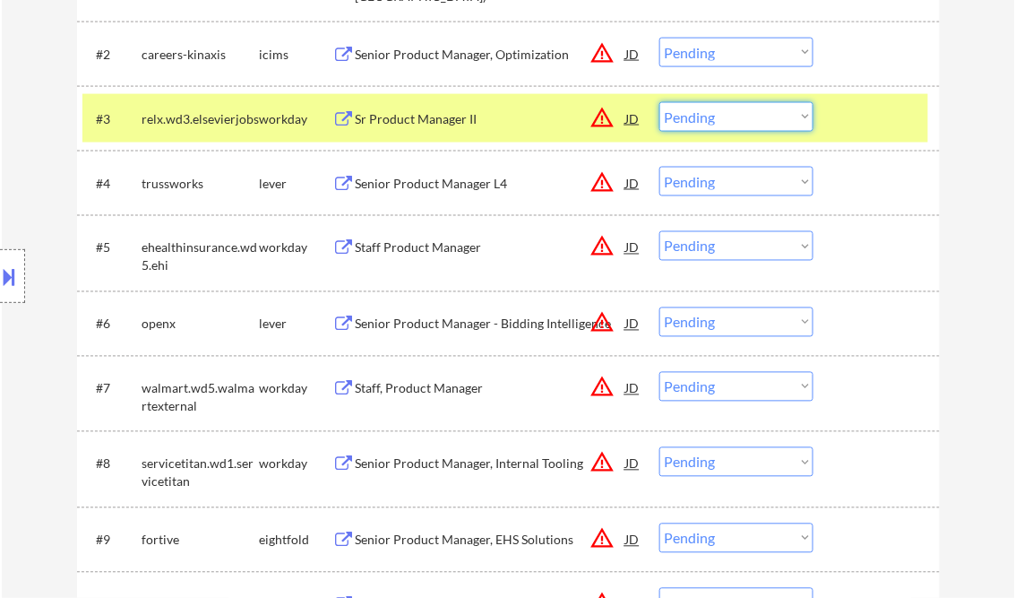
drag, startPoint x: 707, startPoint y: 118, endPoint x: 727, endPoint y: 133, distance: 24.9
click at [707, 118] on select "Choose an option... Pending Applied Excluded (Questions) Excluded (Expired) Exc…" at bounding box center [736, 117] width 154 height 30
click at [659, 102] on select "Choose an option... Pending Applied Excluded (Questions) Excluded (Expired) Exc…" at bounding box center [736, 117] width 154 height 30
click at [452, 185] on div "Senior Product Manager L4" at bounding box center [491, 184] width 271 height 18
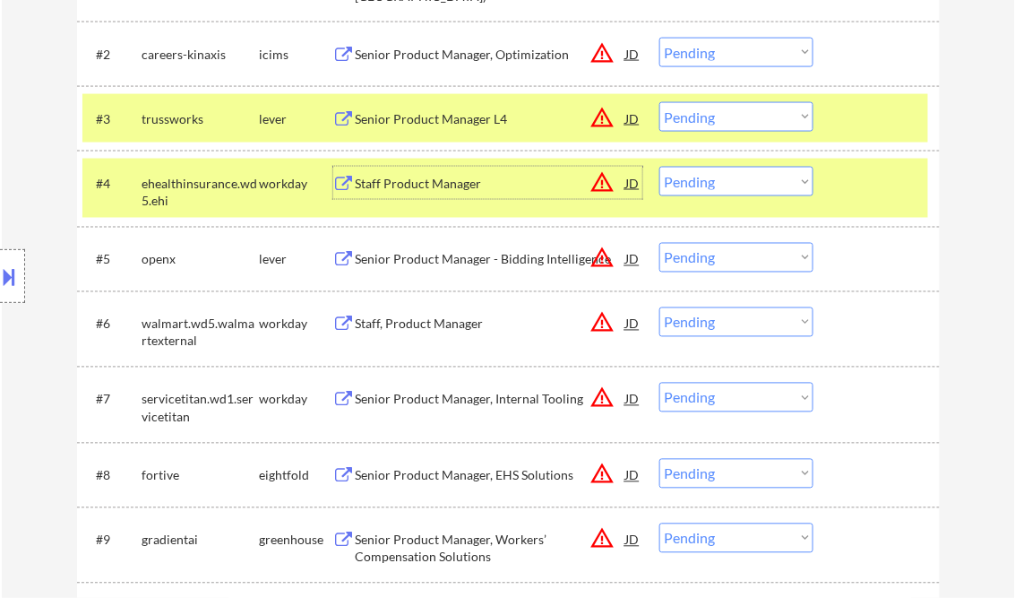
click at [717, 111] on select "Choose an option... Pending Applied Excluded (Questions) Excluded (Expired) Exc…" at bounding box center [736, 117] width 154 height 30
click at [659, 102] on select "Choose an option... Pending Applied Excluded (Questions) Excluded (Expired) Exc…" at bounding box center [736, 117] width 154 height 30
click at [448, 194] on div "Staff Product Manager" at bounding box center [491, 183] width 271 height 32
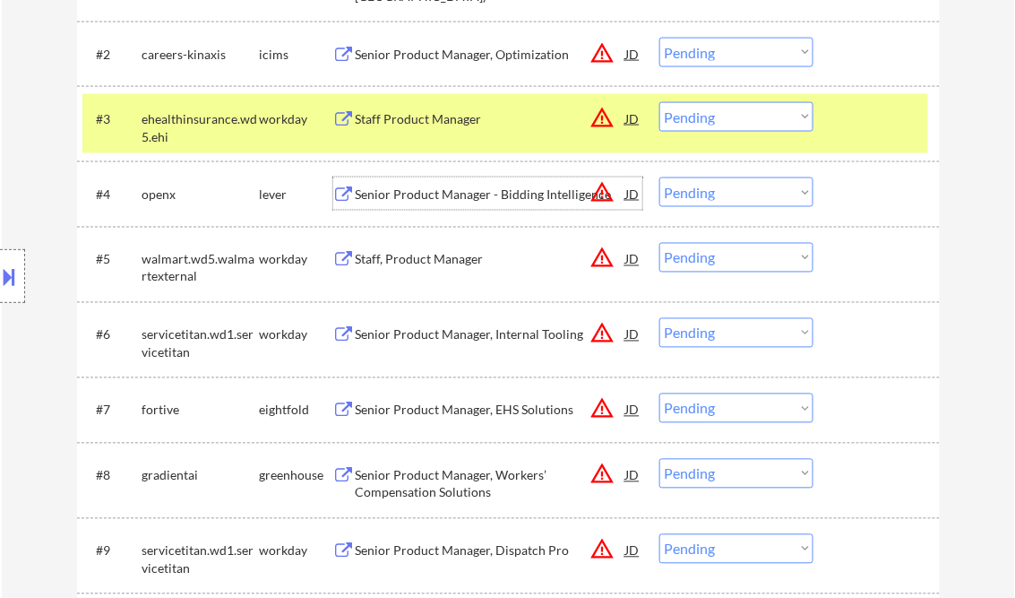
click at [447, 133] on div "Staff Product Manager" at bounding box center [491, 118] width 271 height 32
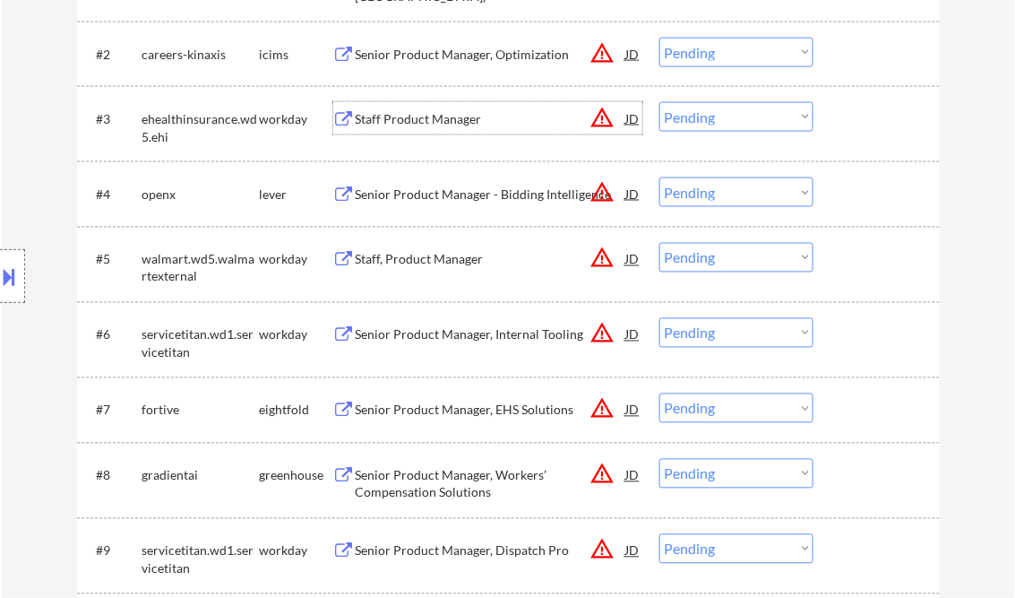
drag, startPoint x: 729, startPoint y: 122, endPoint x: 733, endPoint y: 133, distance: 11.3
click at [729, 122] on select "Choose an option... Pending Applied Excluded (Questions) Excluded (Expired) Exc…" at bounding box center [736, 117] width 154 height 30
click at [659, 102] on select "Choose an option... Pending Applied Excluded (Questions) Excluded (Expired) Exc…" at bounding box center [736, 117] width 154 height 30
select select ""pending""
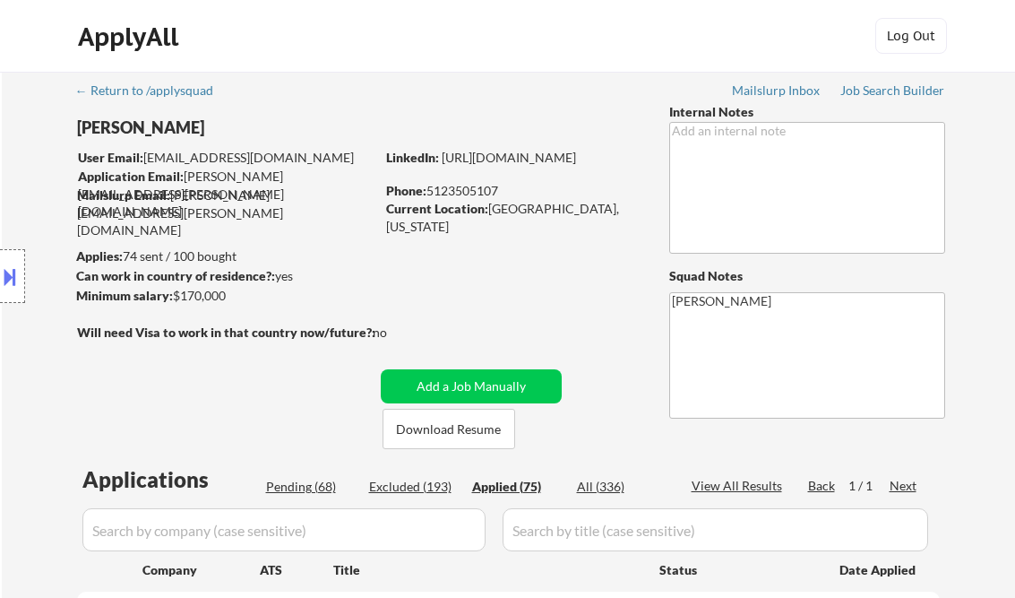
select select ""applied""
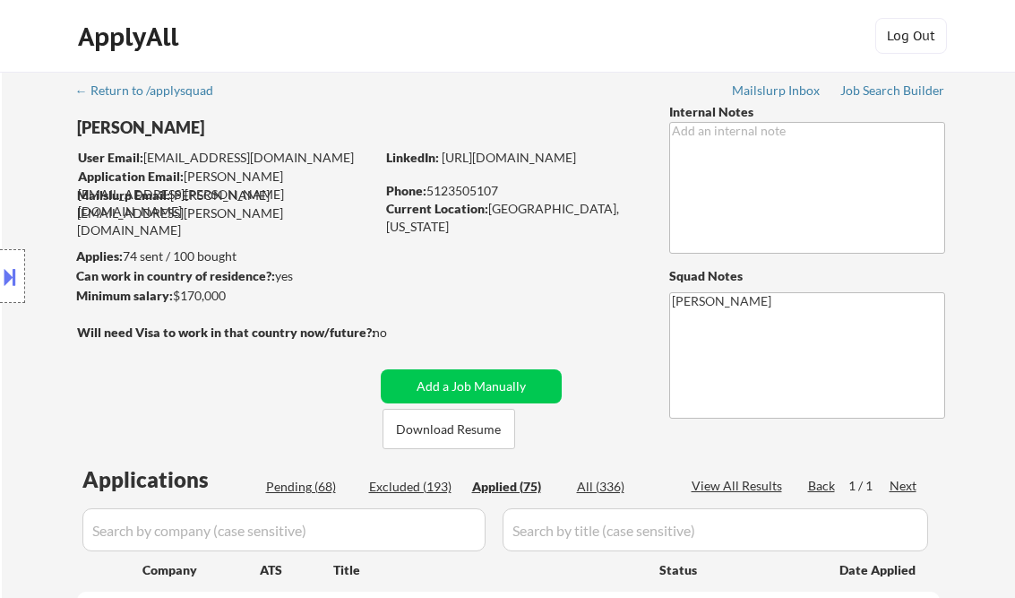
select select ""applied""
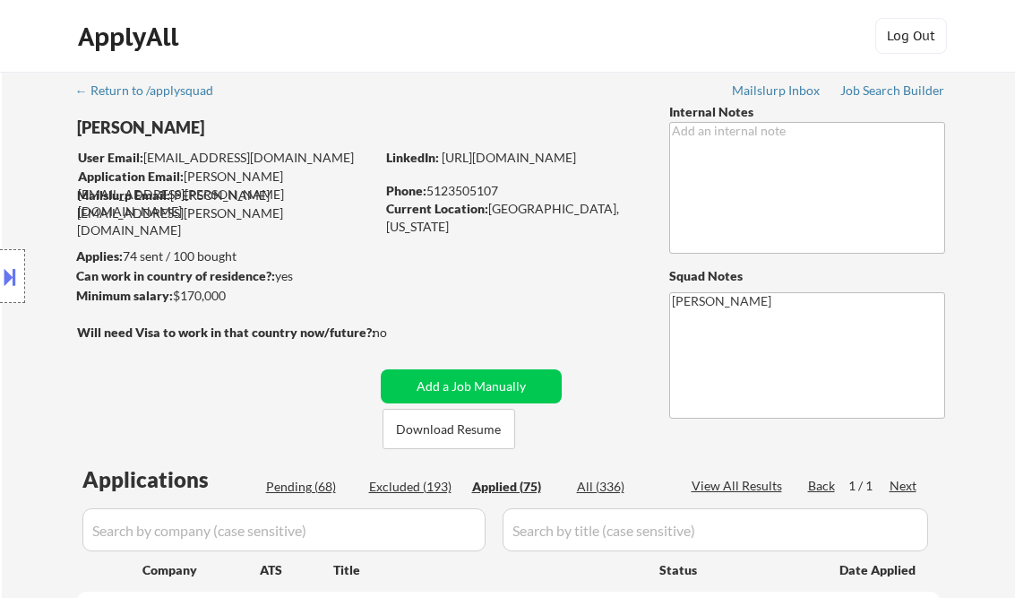
select select ""applied""
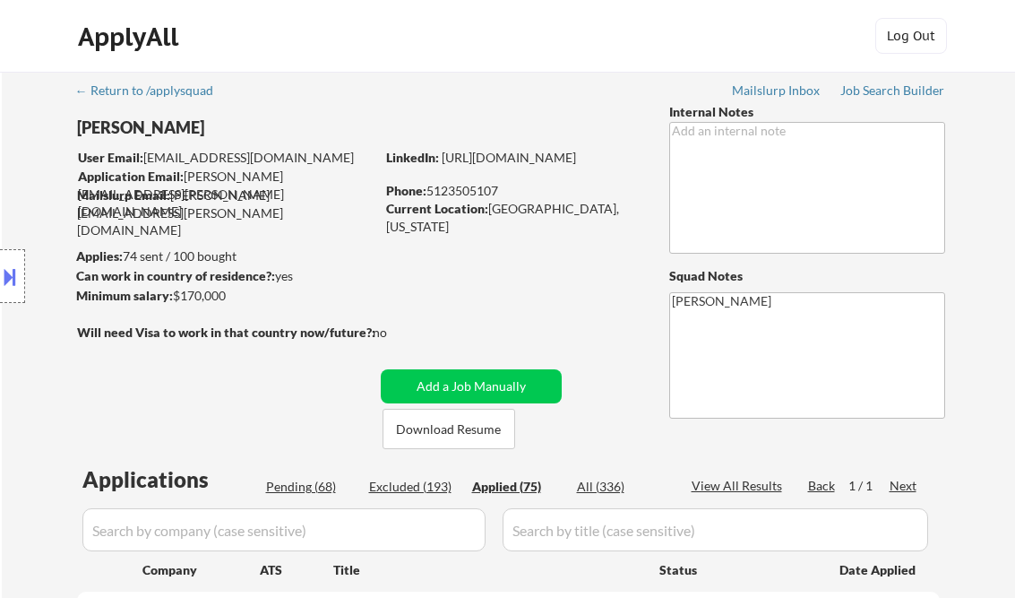
select select ""applied""
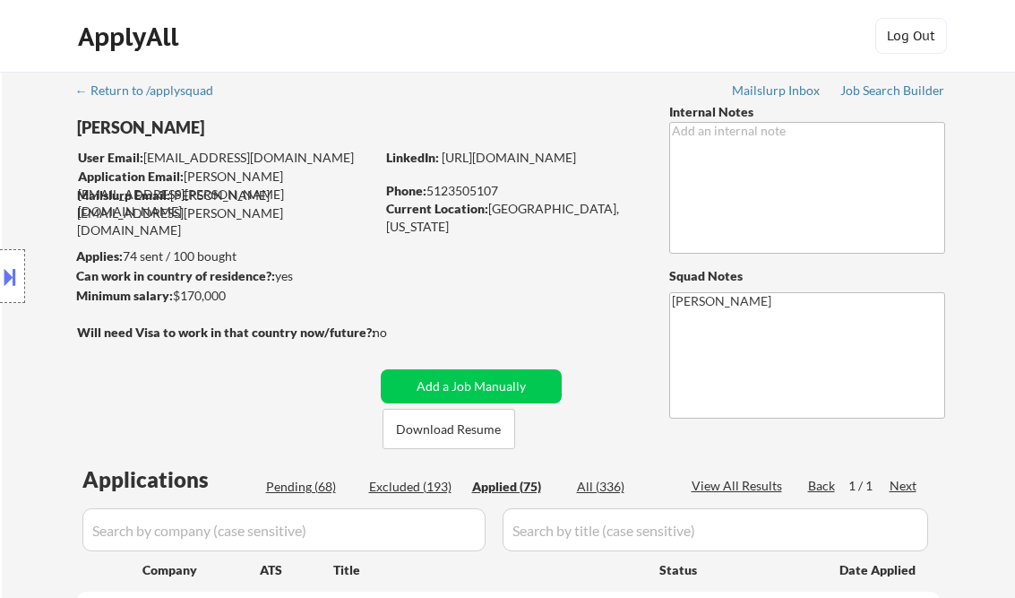
select select ""applied""
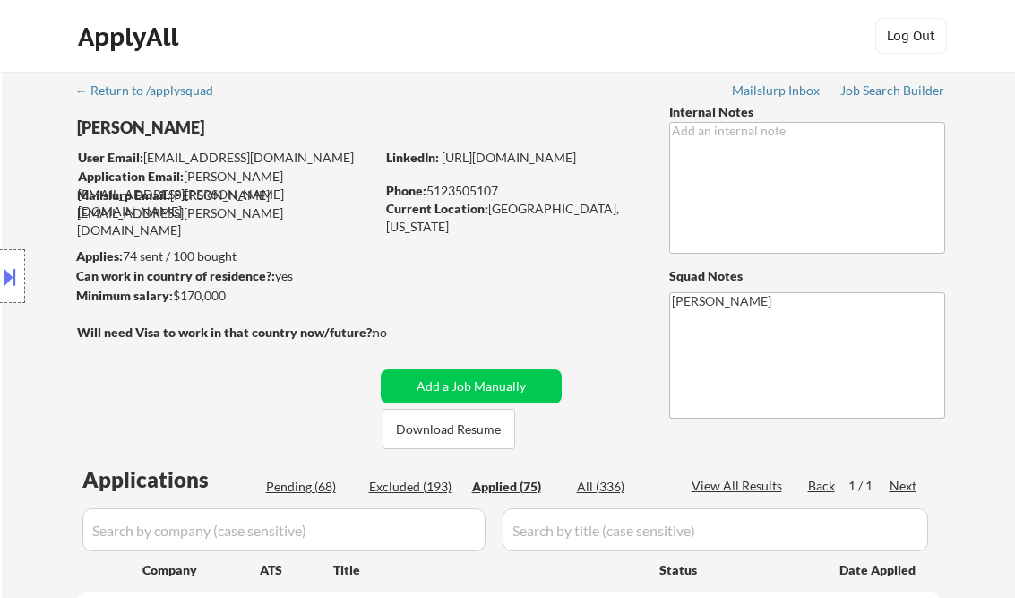
select select ""applied""
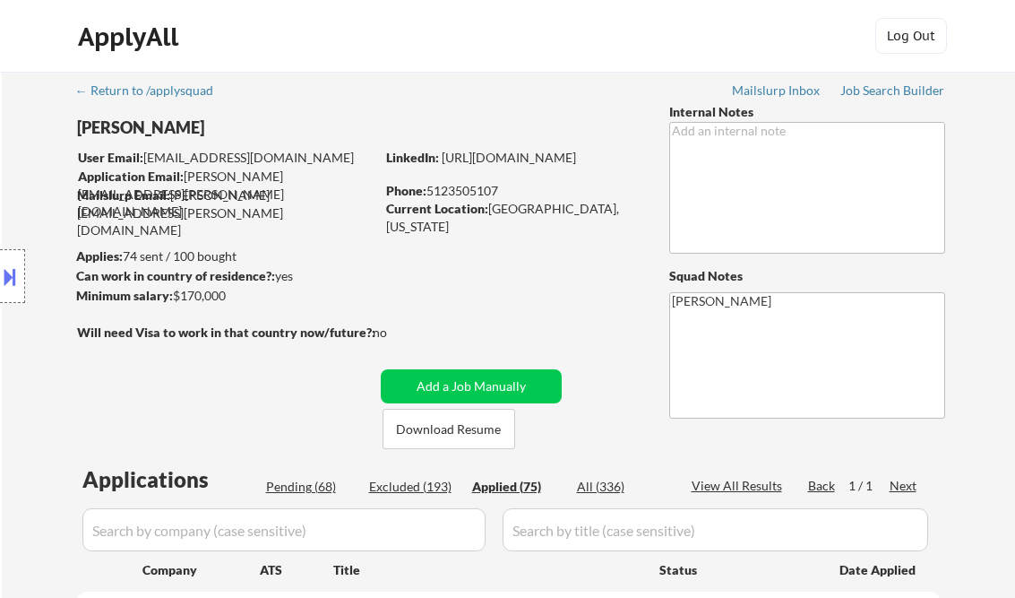
select select ""applied""
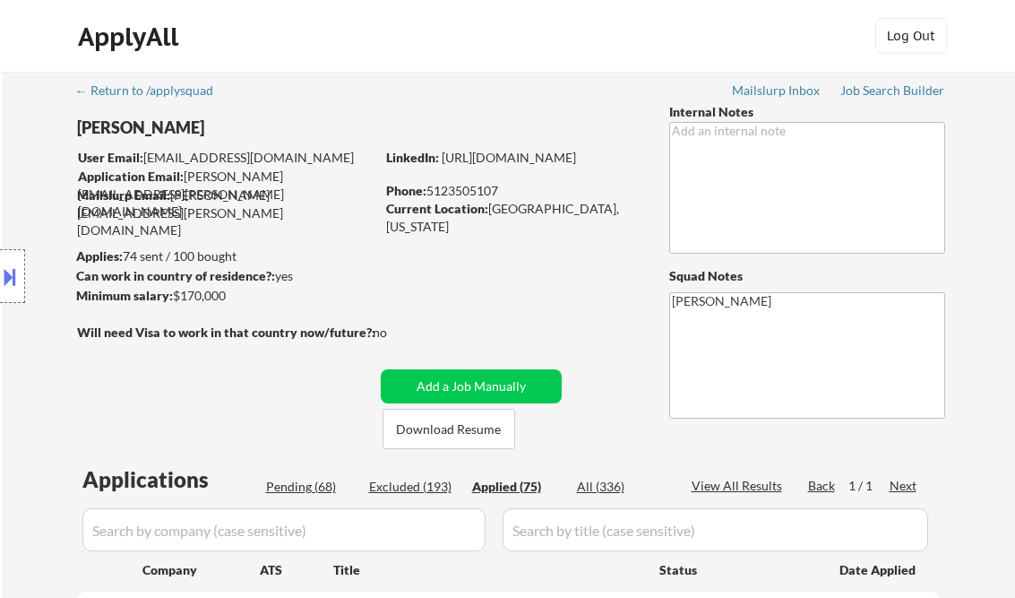
select select ""applied""
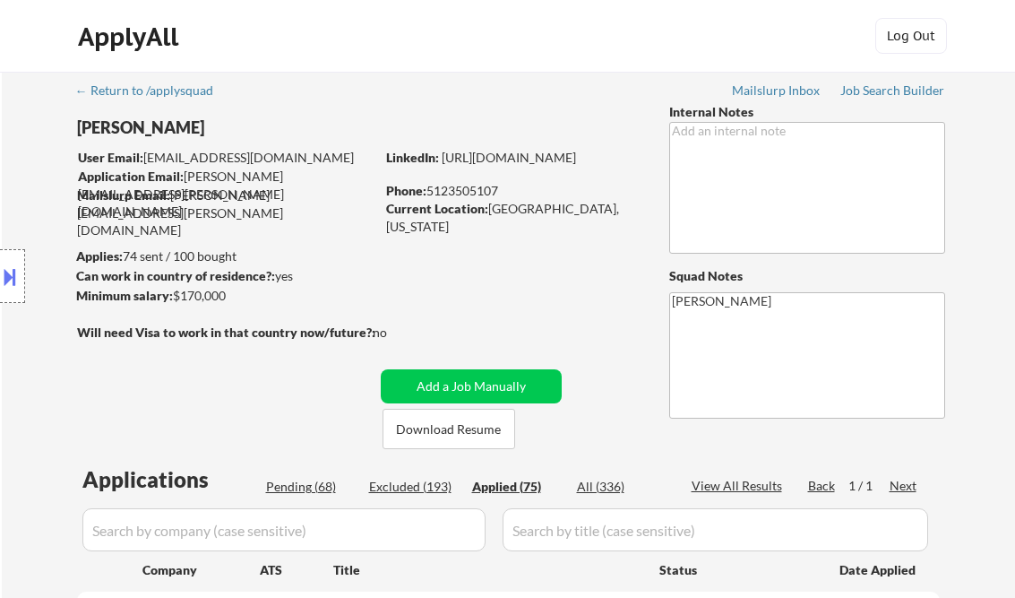
select select ""applied""
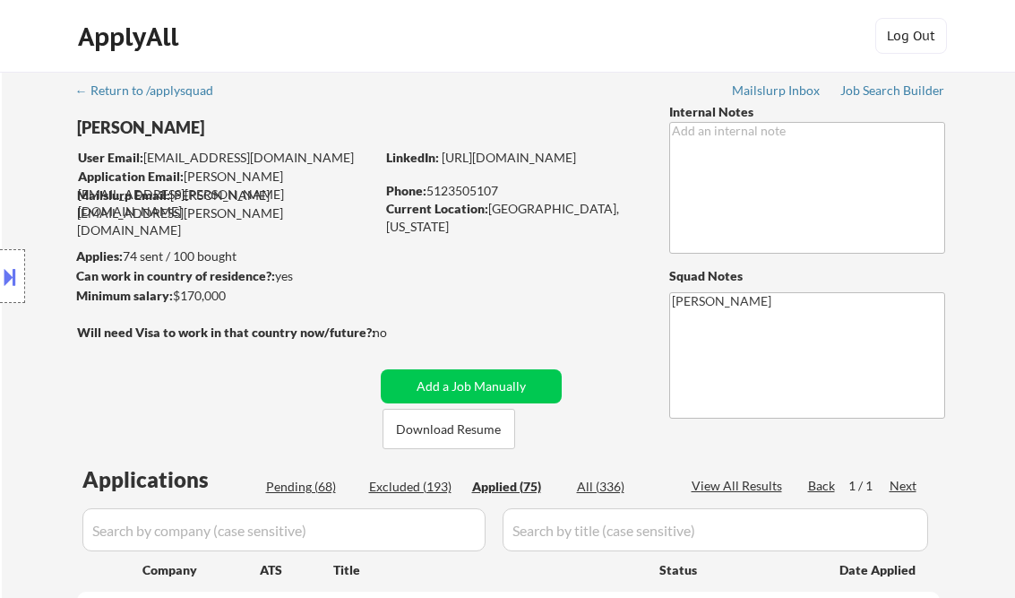
select select ""applied""
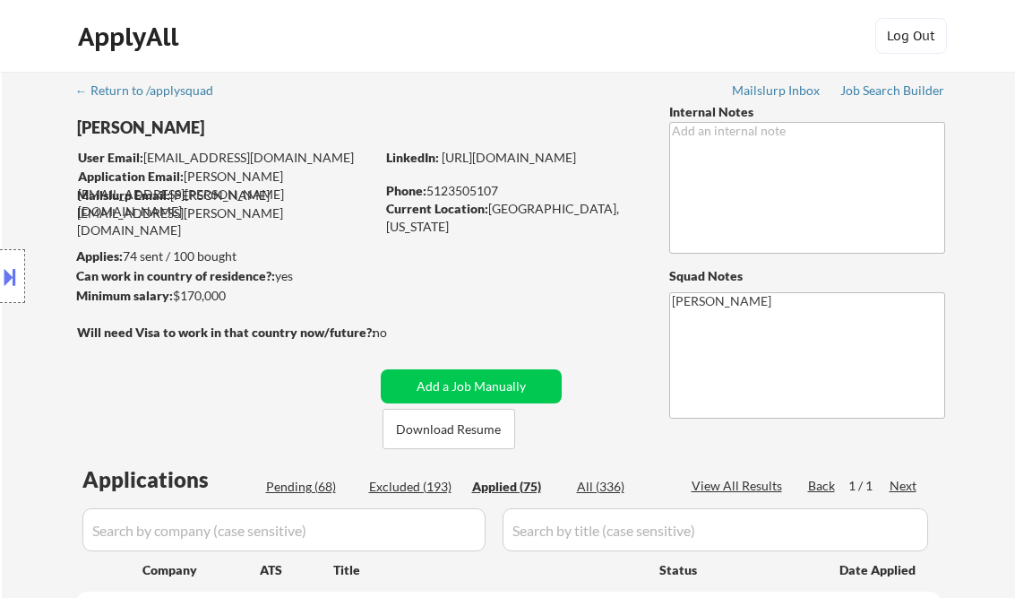
select select ""applied""
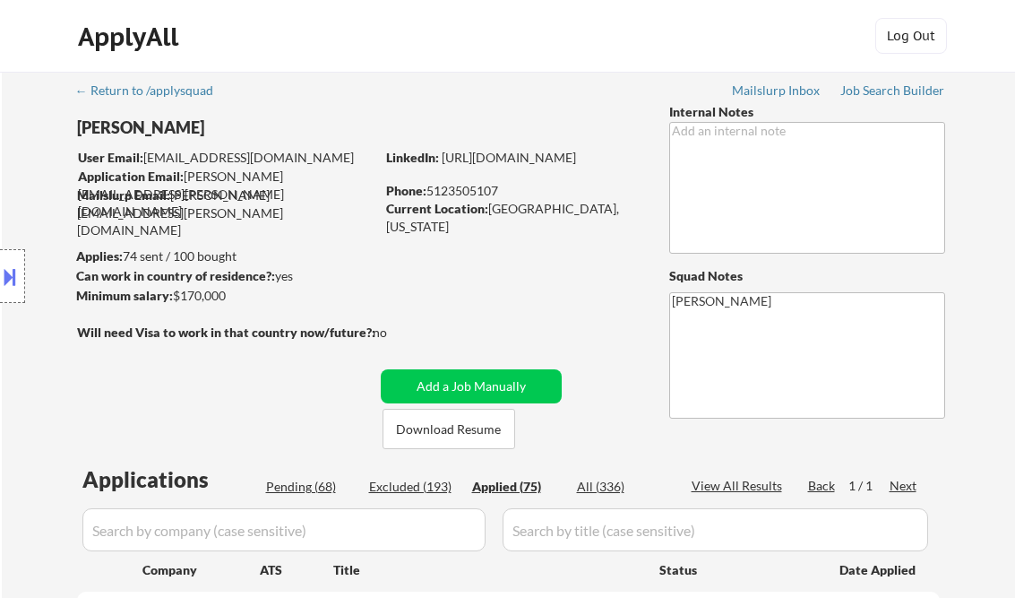
select select ""applied""
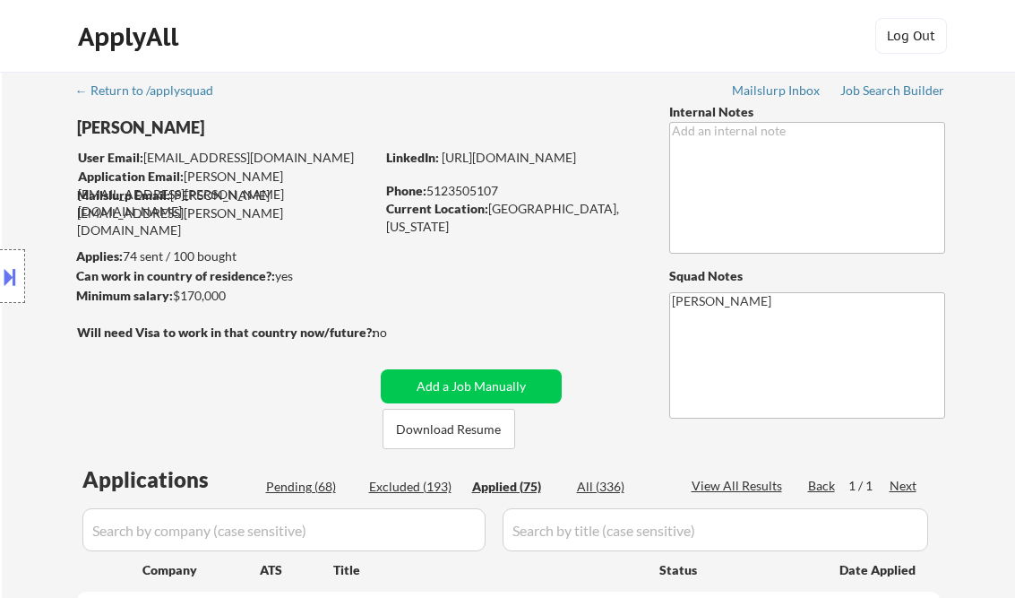
select select ""applied""
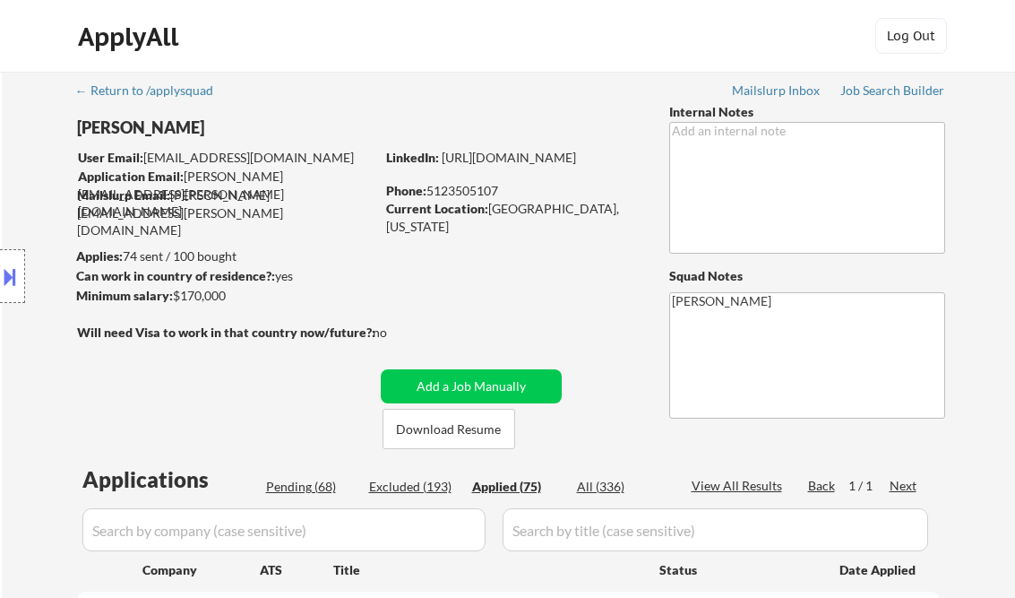
select select ""applied""
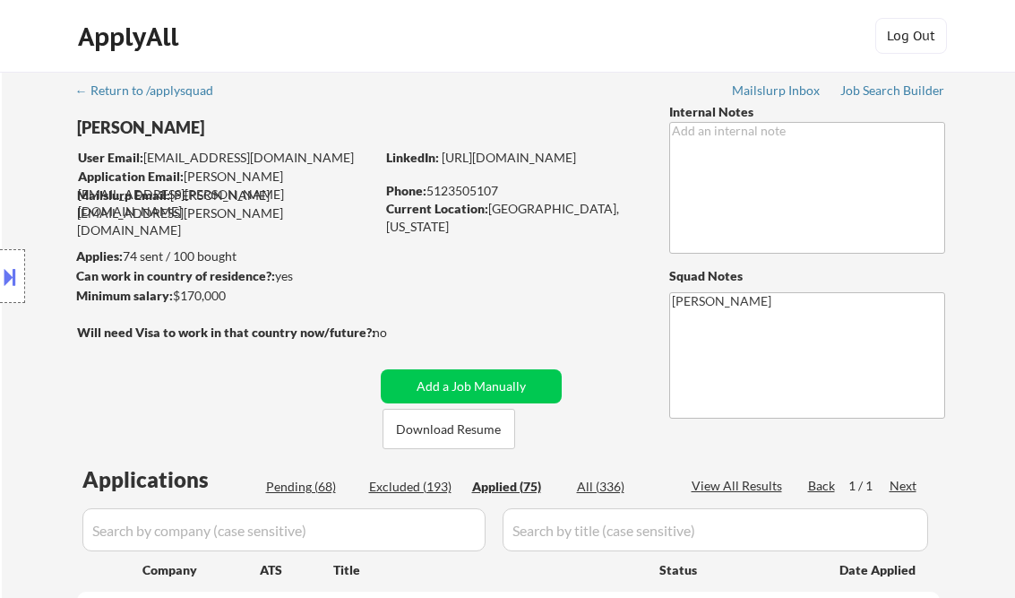
select select ""applied""
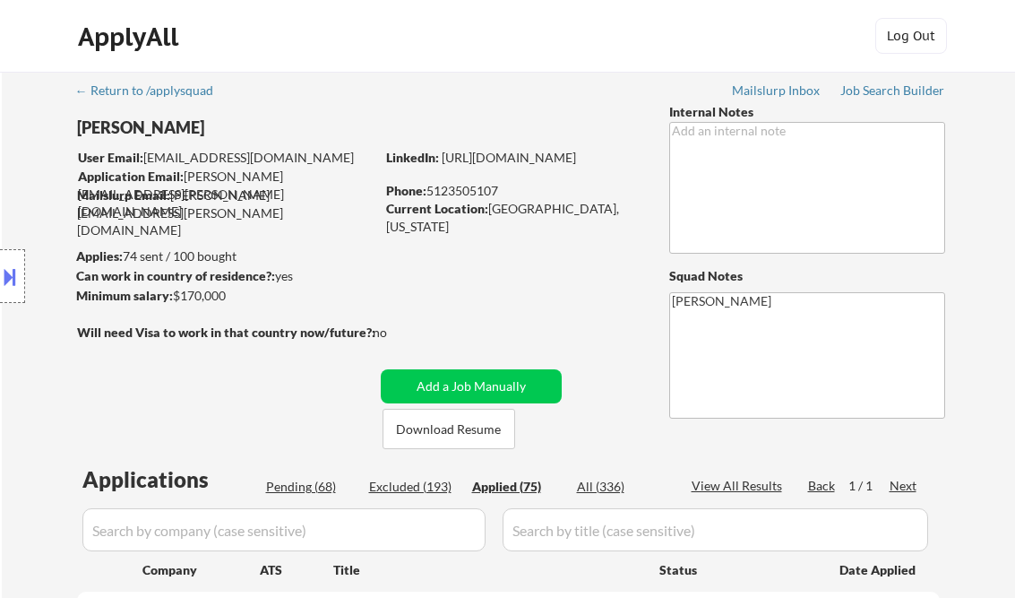
select select ""applied""
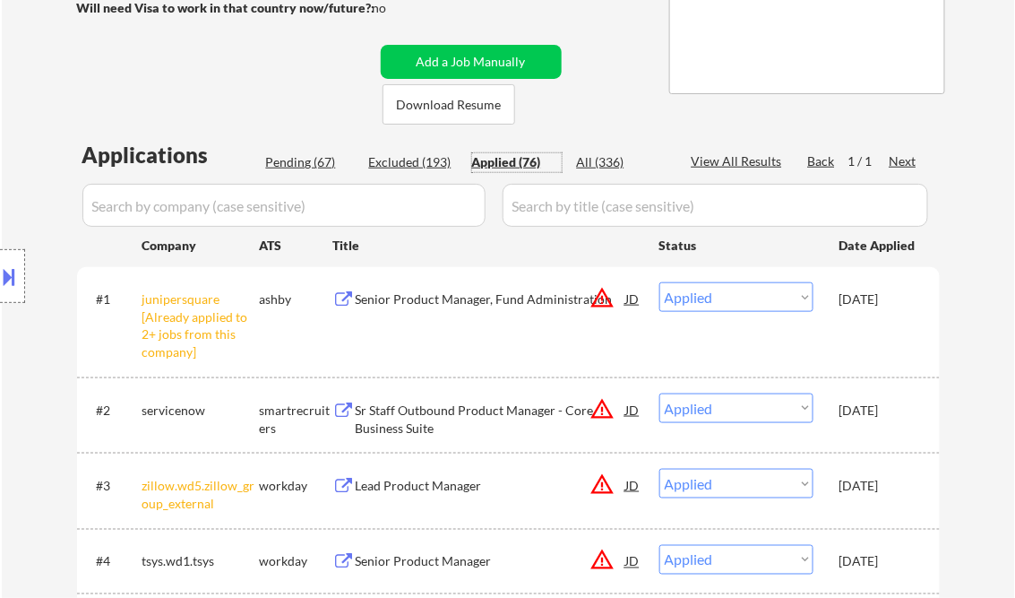
scroll to position [324, 0]
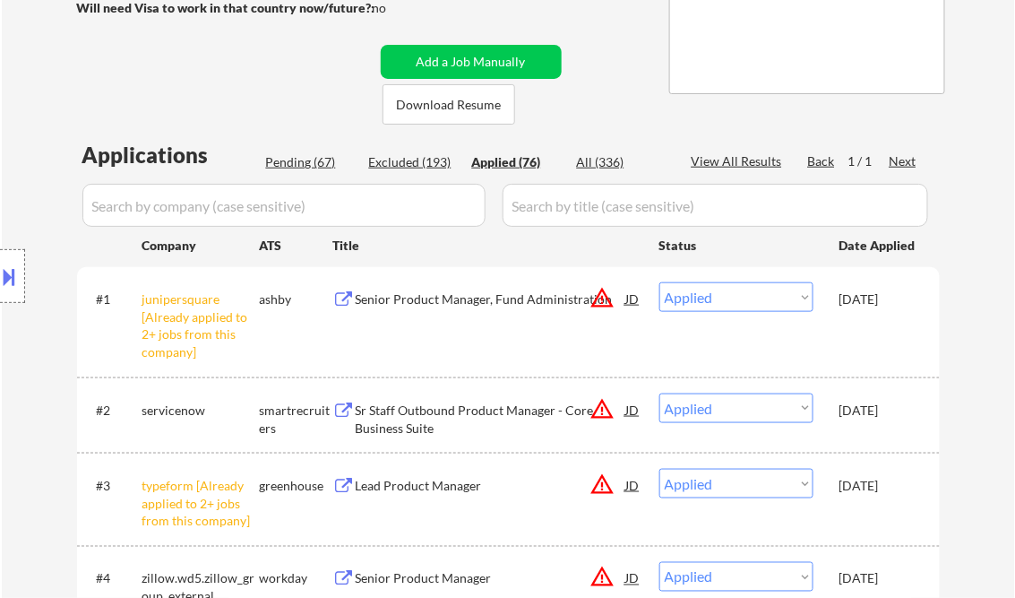
select select ""applied""
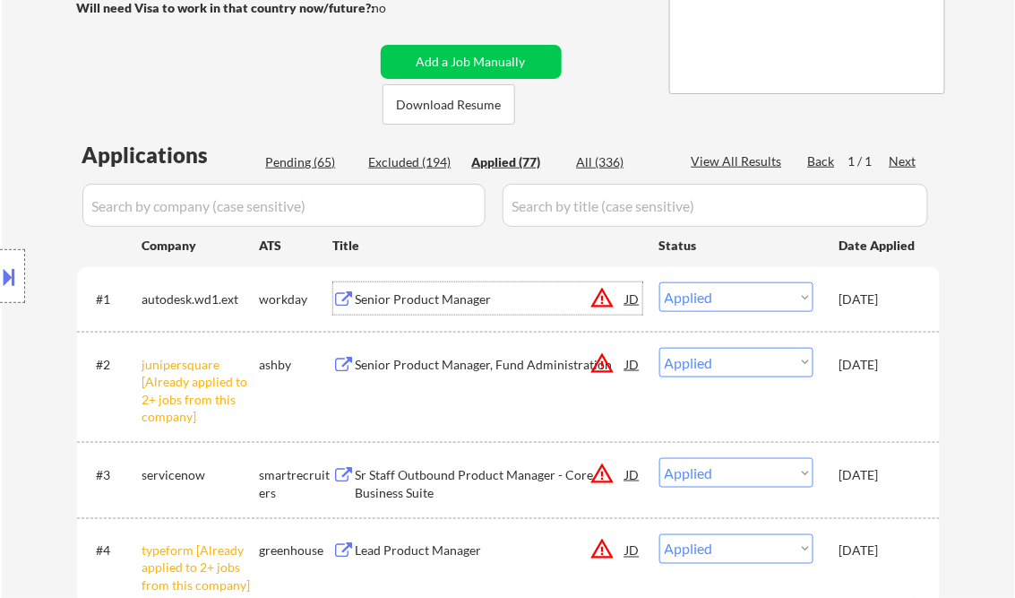
click at [462, 300] on div "Senior Product Manager" at bounding box center [491, 299] width 271 height 18
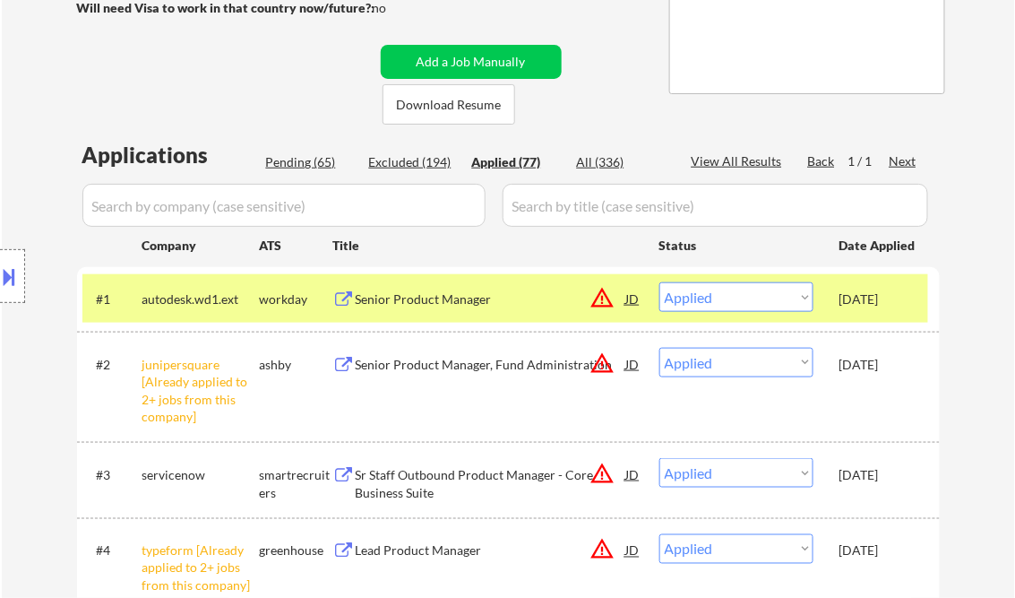
scroll to position [1301, 0]
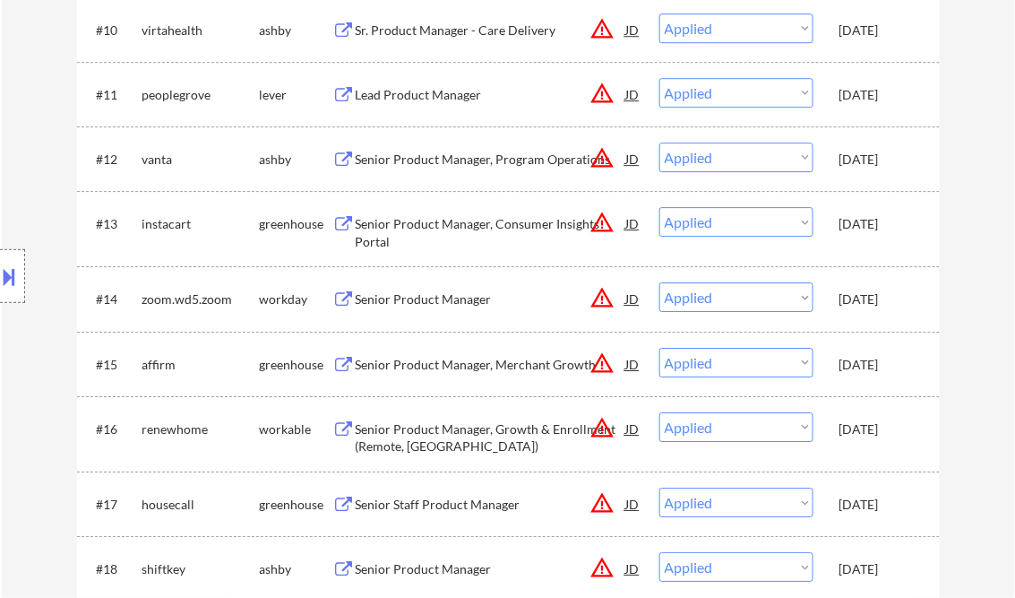
select select ""applied""
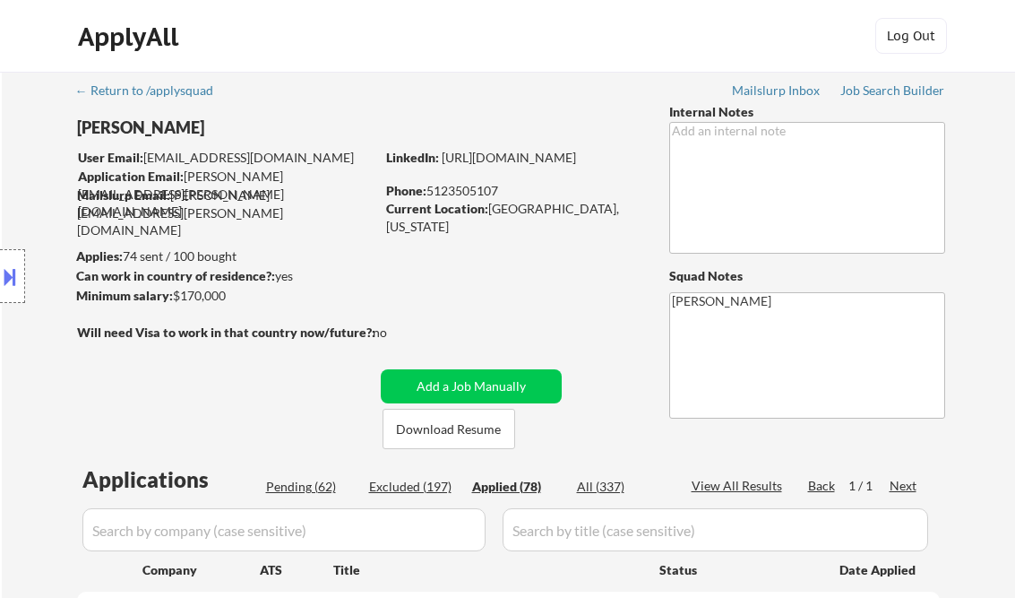
select select ""applied""
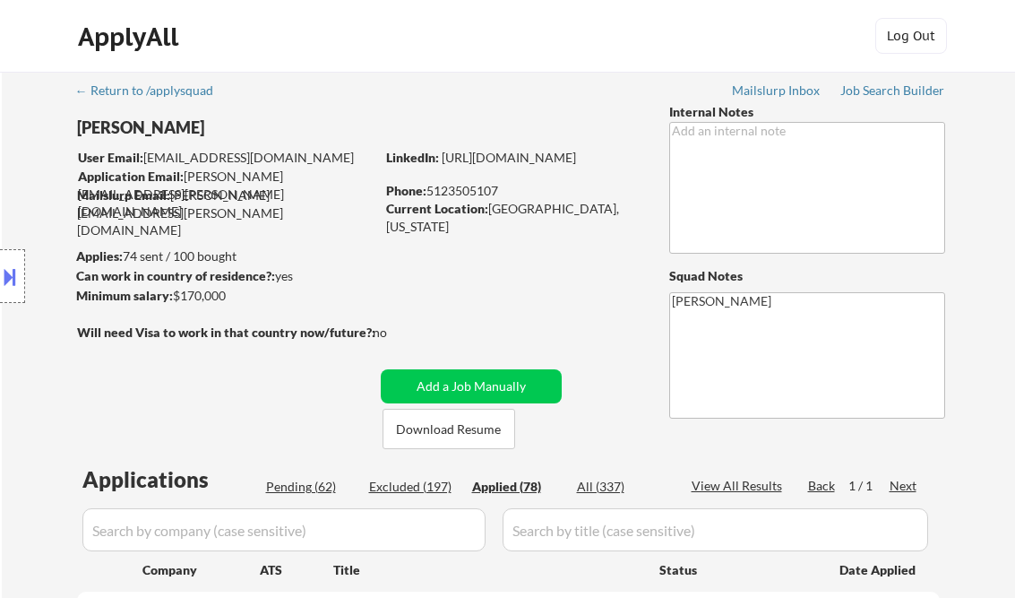
select select ""applied""
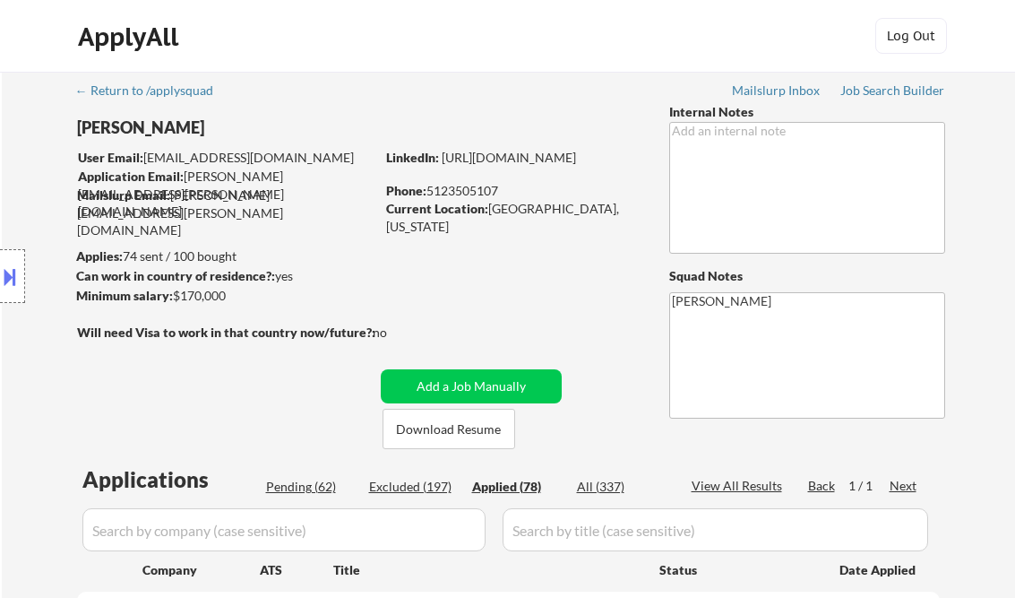
select select ""applied""
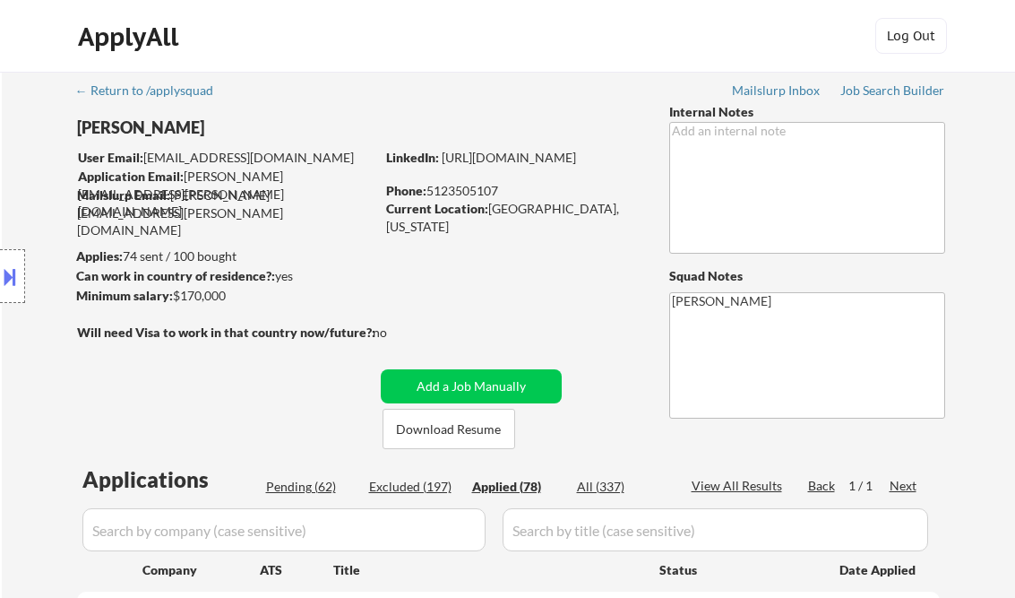
select select ""applied""
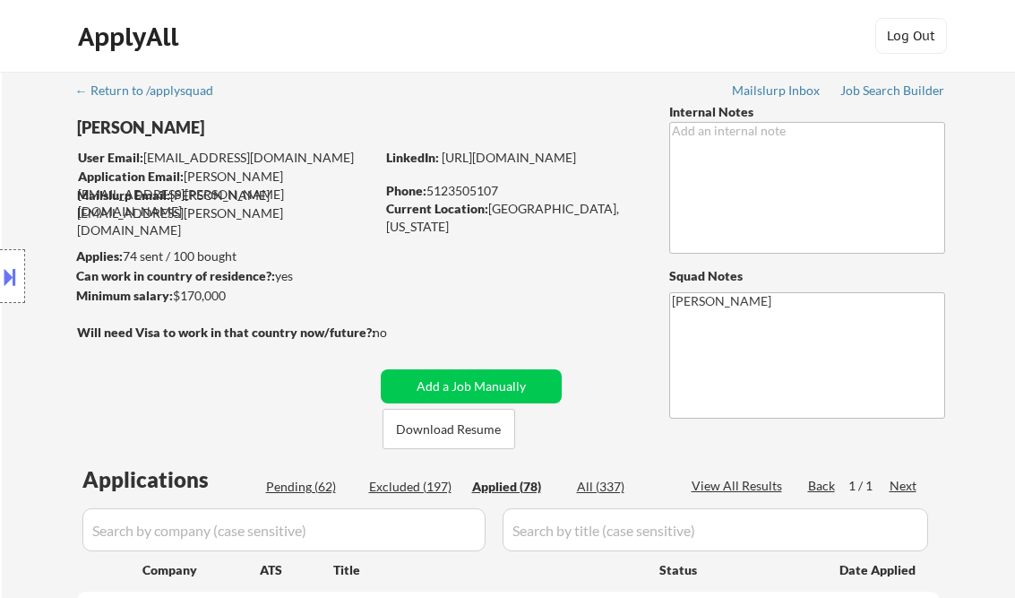
select select ""applied""
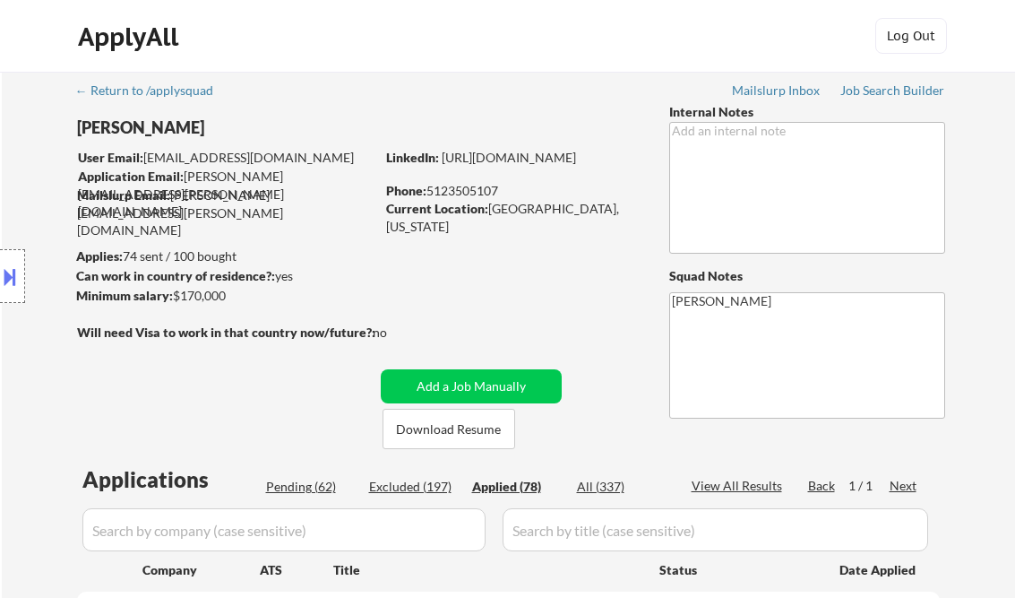
select select ""applied""
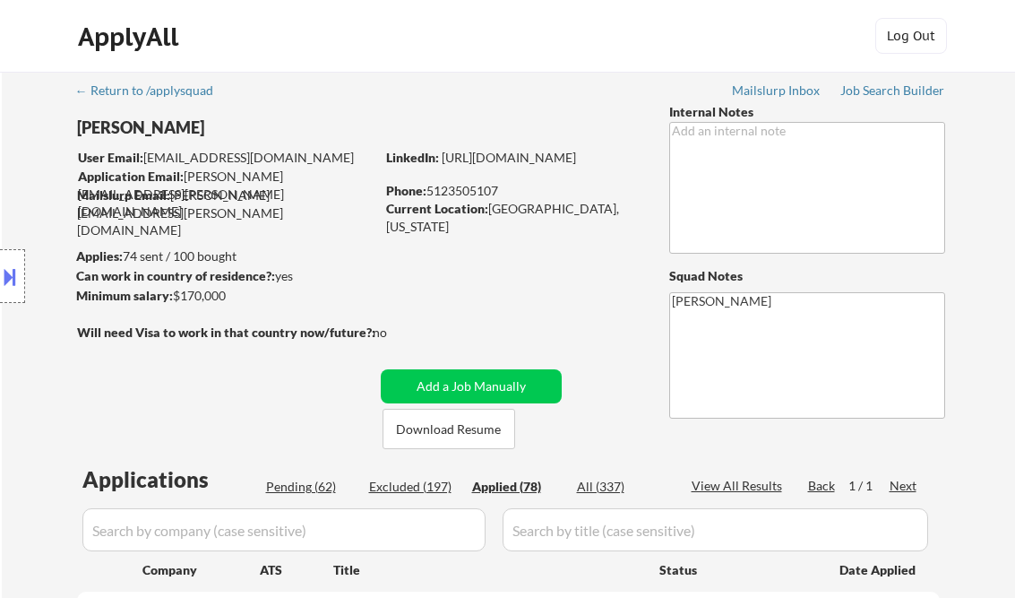
select select ""applied""
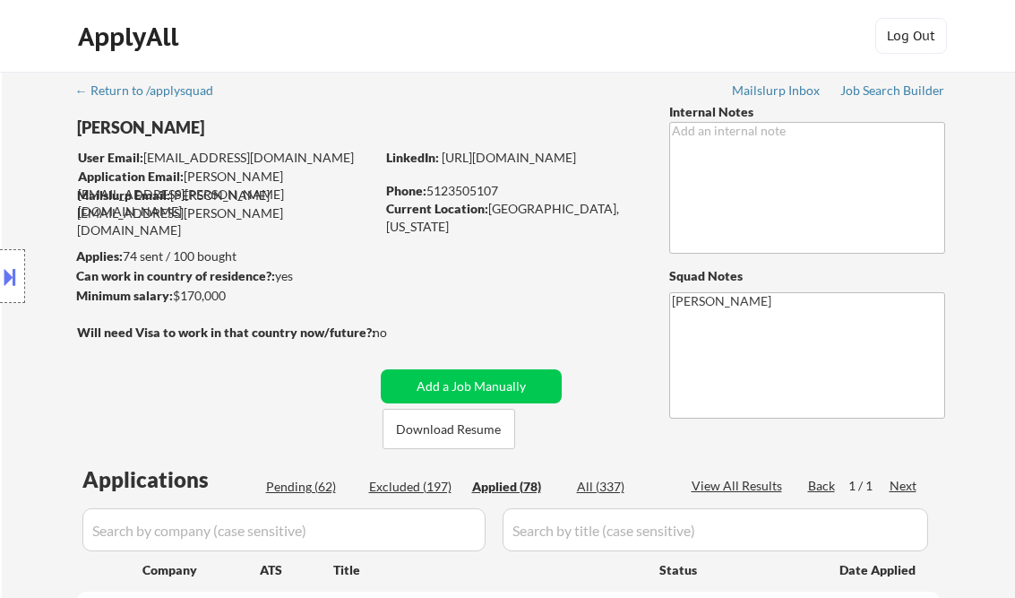
select select ""applied""
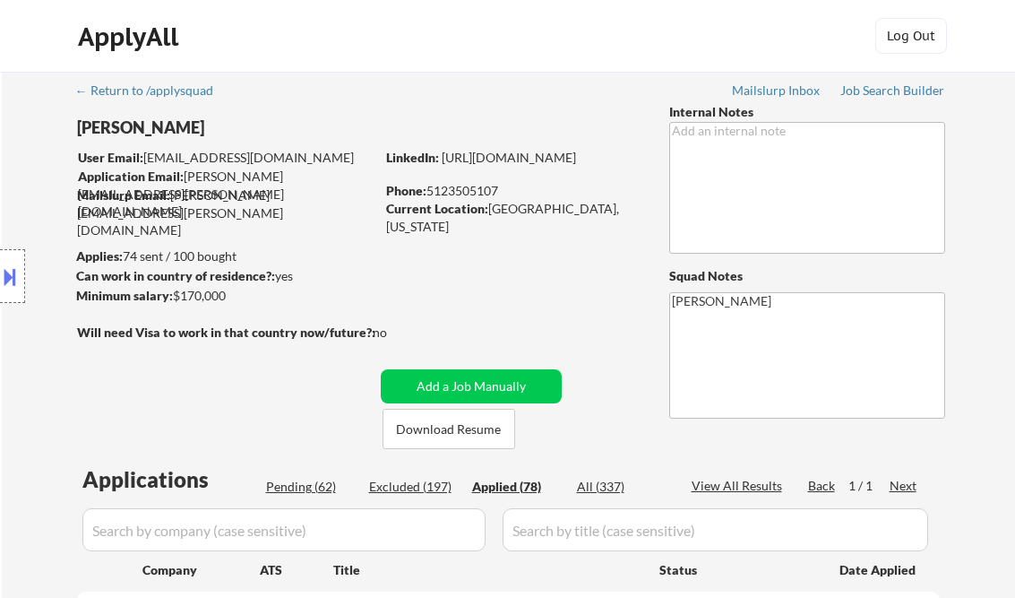
select select ""applied""
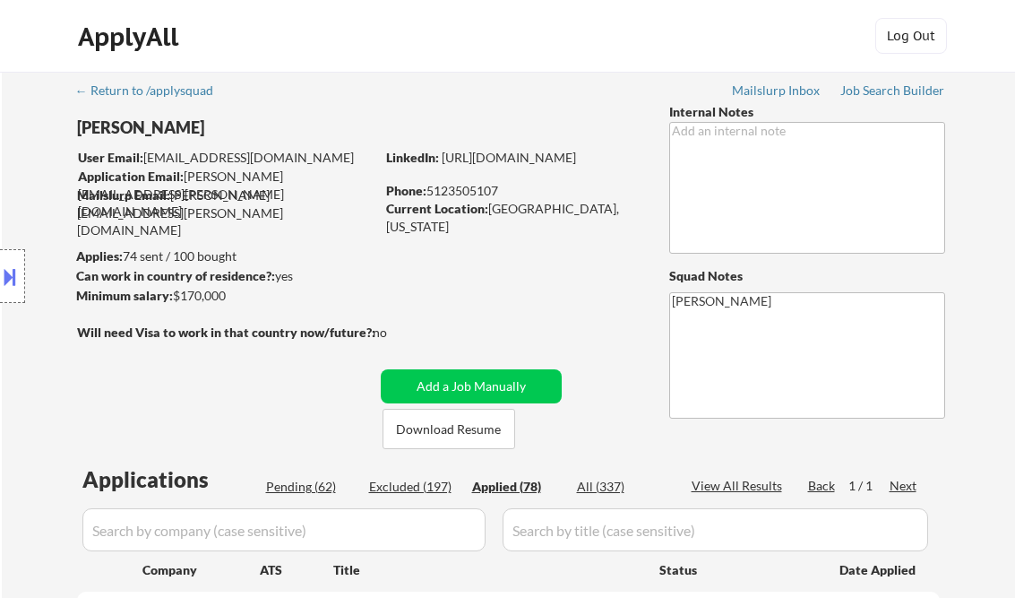
select select ""applied""
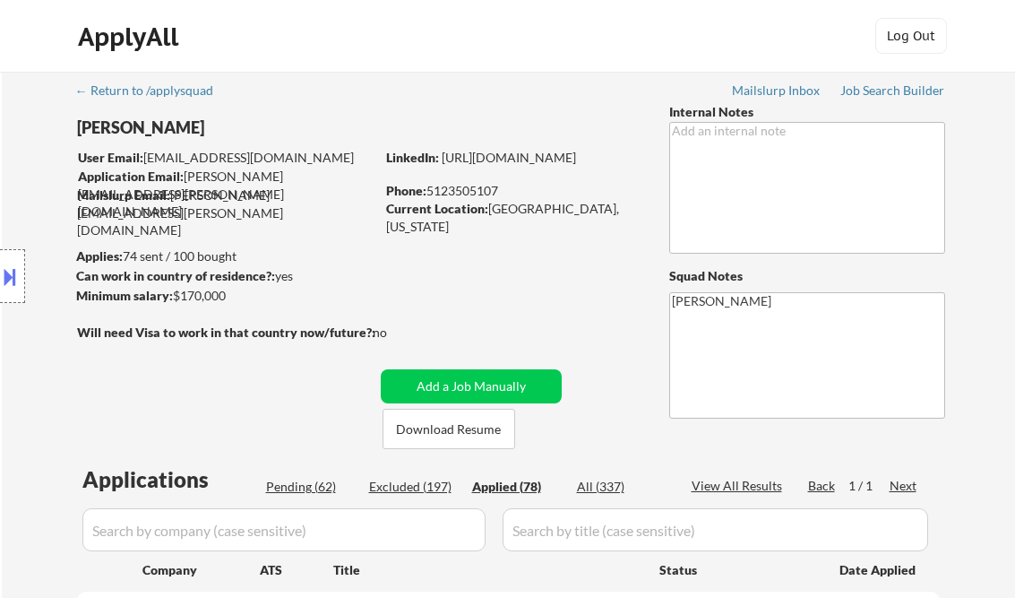
select select ""applied""
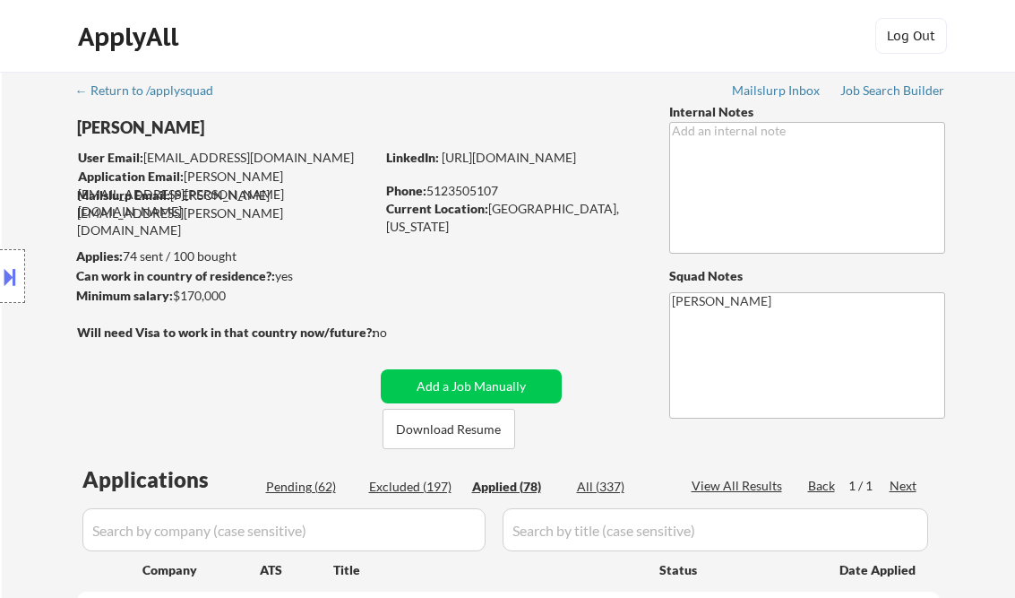
select select ""applied""
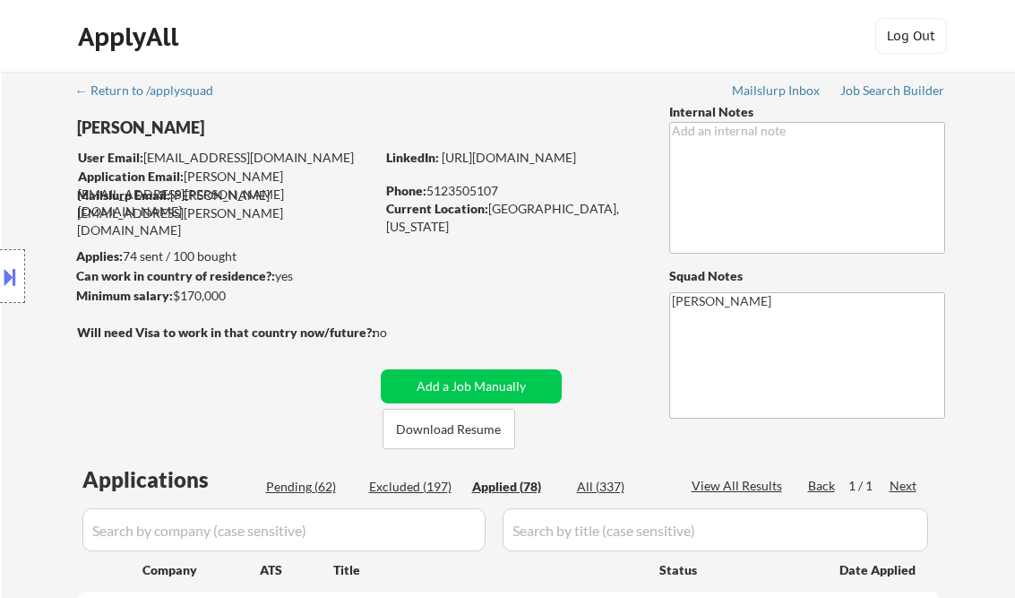
select select ""applied""
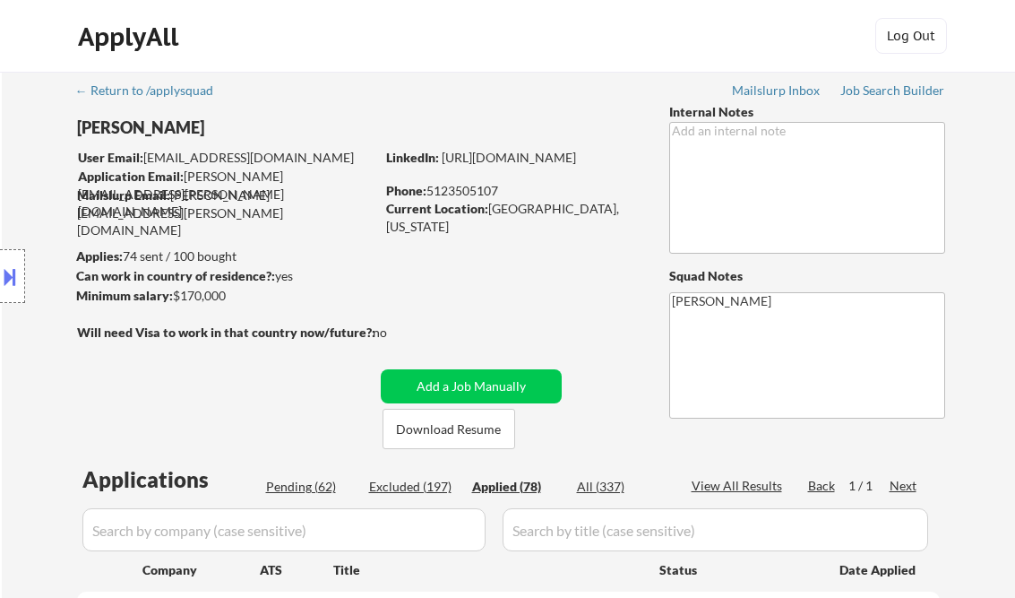
select select ""applied""
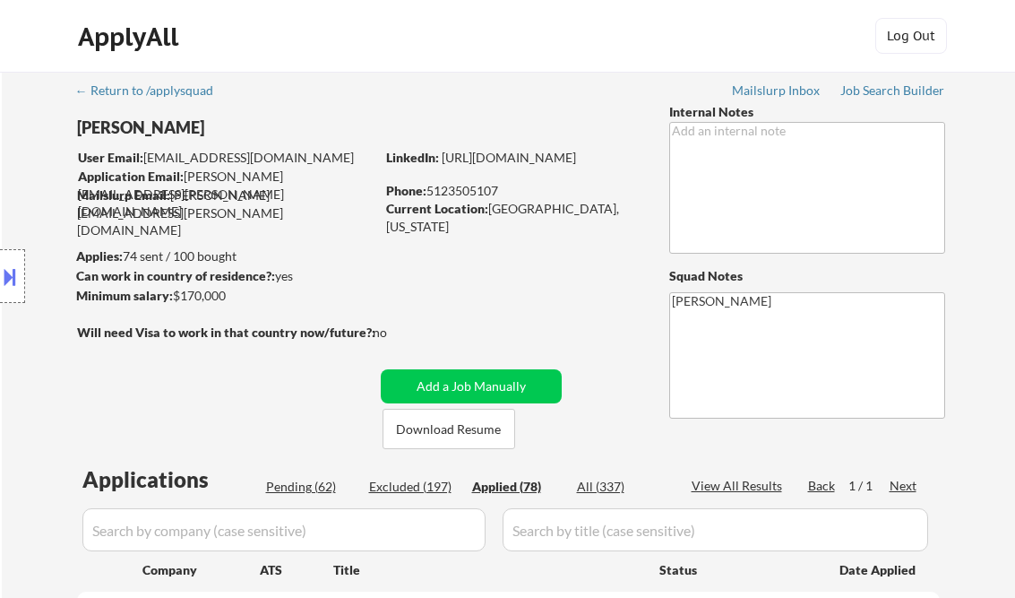
select select ""applied""
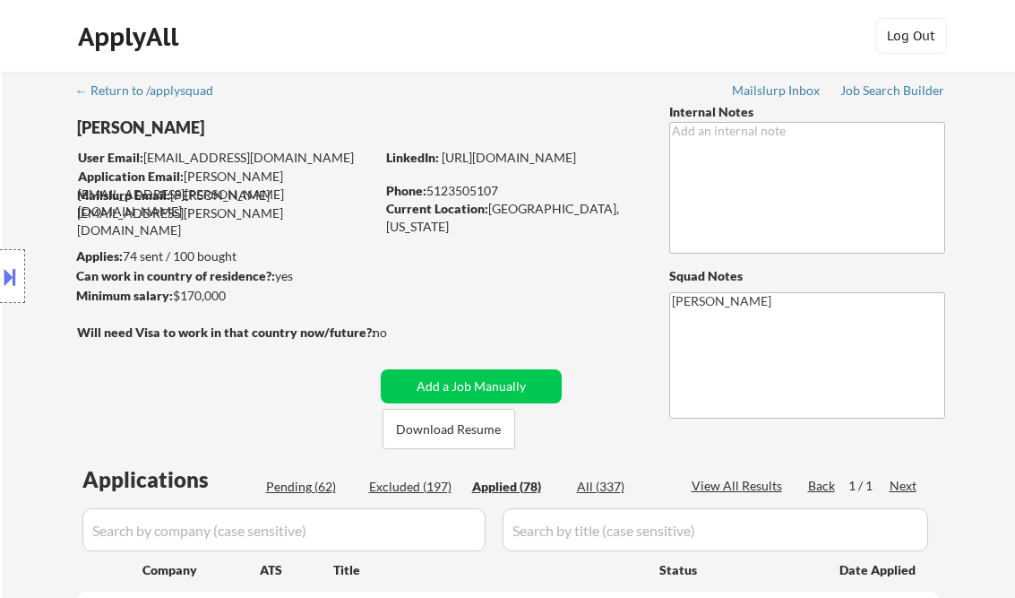
select select ""applied""
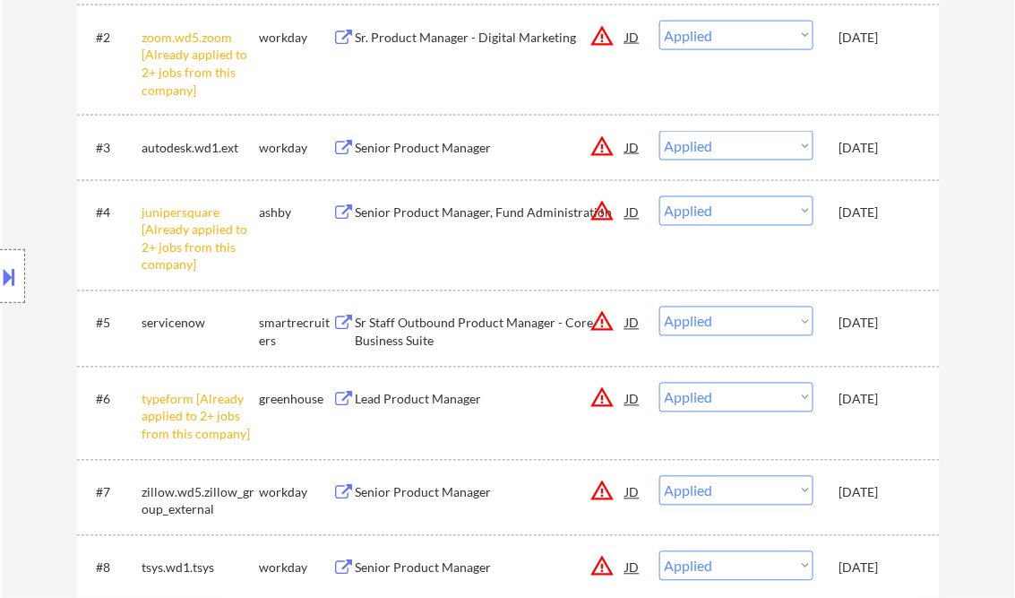
scroll to position [667, 0]
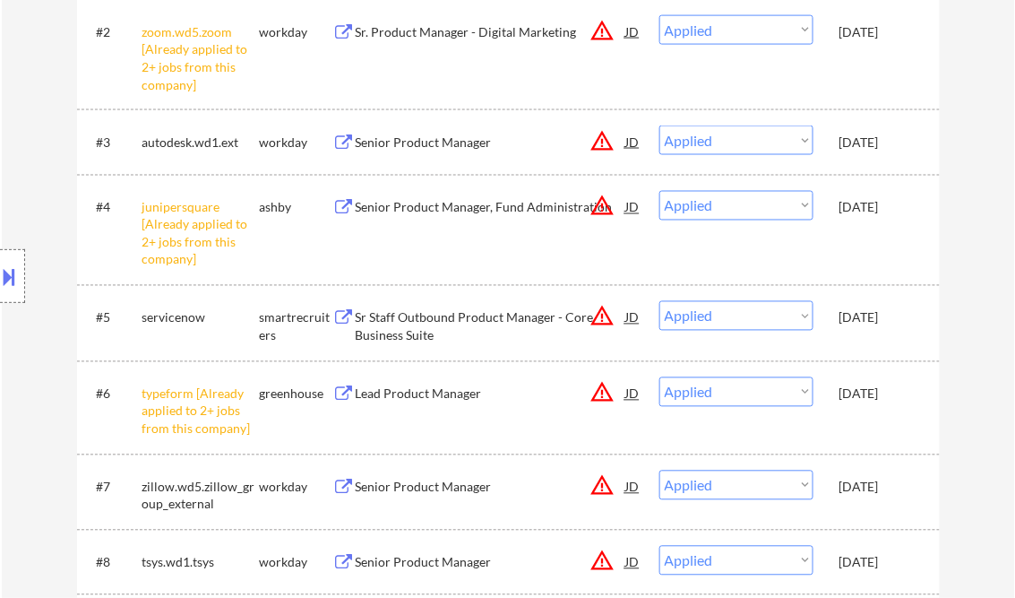
select select ""applied""
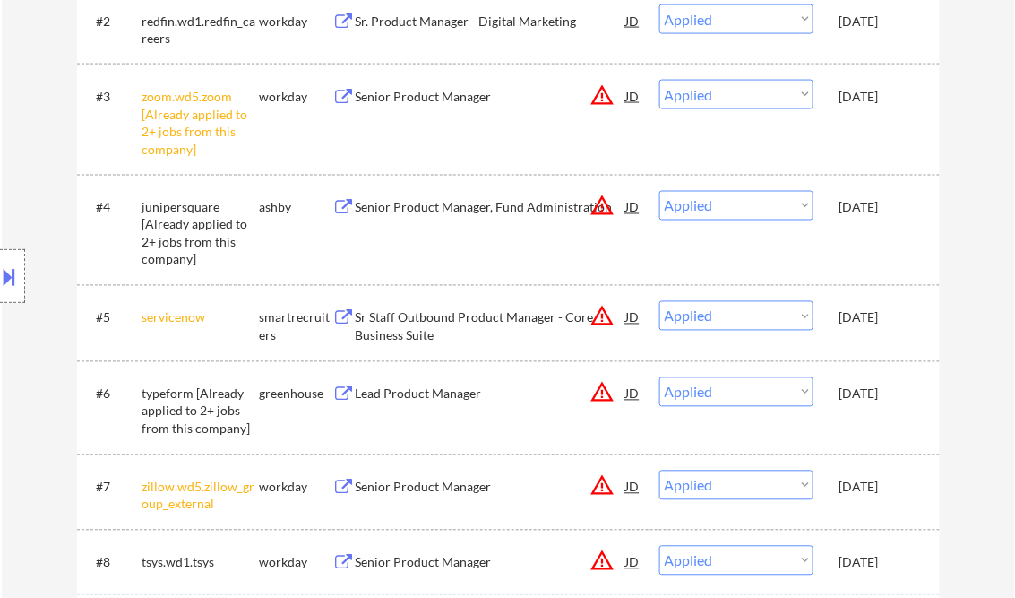
select select ""applied""
